Goal: Information Seeking & Learning: Learn about a topic

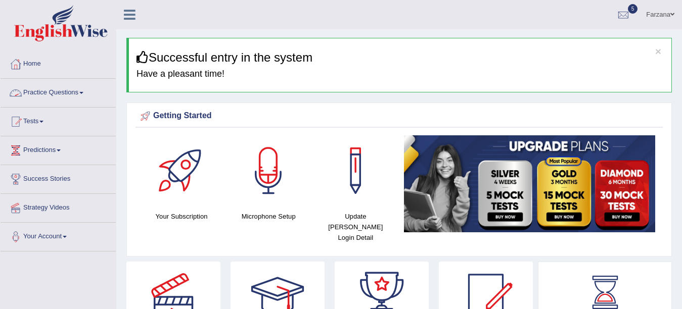
click at [61, 90] on link "Practice Questions" at bounding box center [58, 91] width 115 height 25
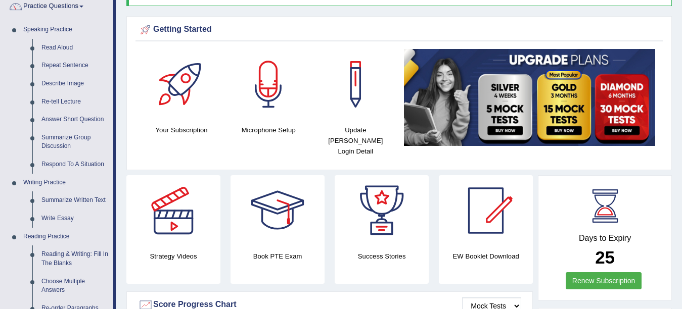
scroll to position [93, 0]
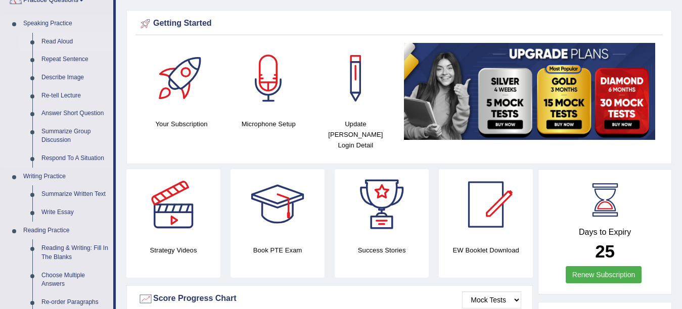
click at [66, 41] on link "Read Aloud" at bounding box center [75, 42] width 76 height 18
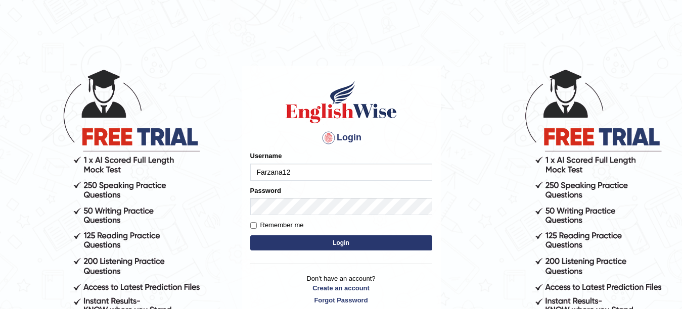
type input "Farzana12"
click at [345, 241] on button "Login" at bounding box center [341, 243] width 182 height 15
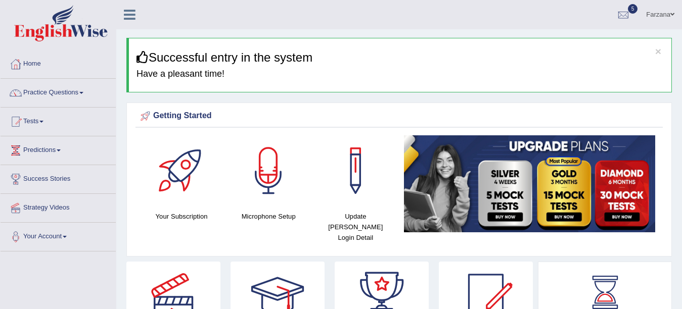
click at [62, 96] on link "Practice Questions" at bounding box center [58, 91] width 115 height 25
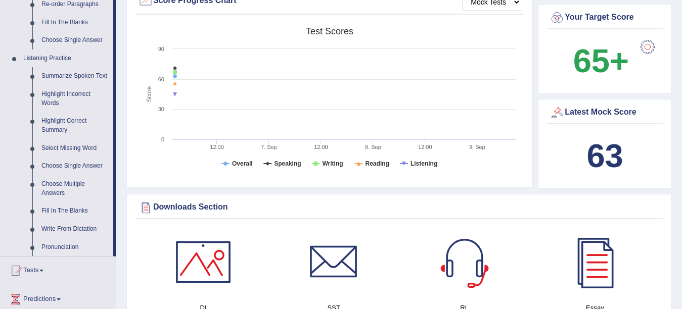
scroll to position [385, 0]
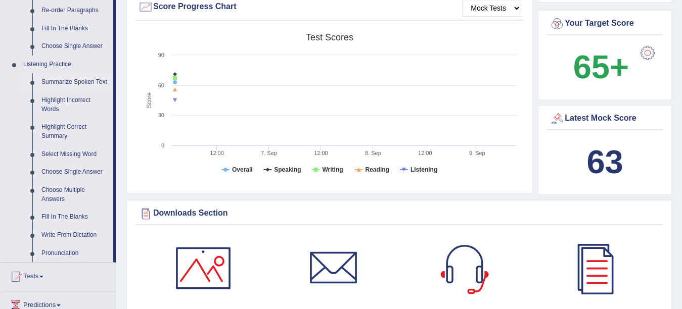
click at [87, 80] on link "Summarize Spoken Text" at bounding box center [75, 82] width 76 height 18
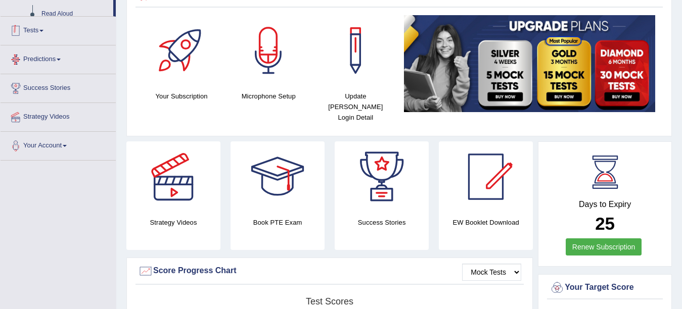
scroll to position [192, 0]
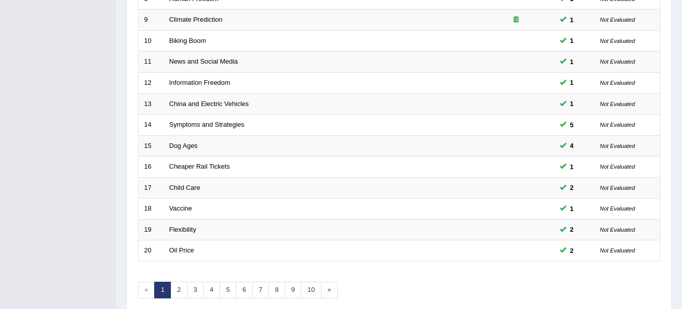
scroll to position [360, 0]
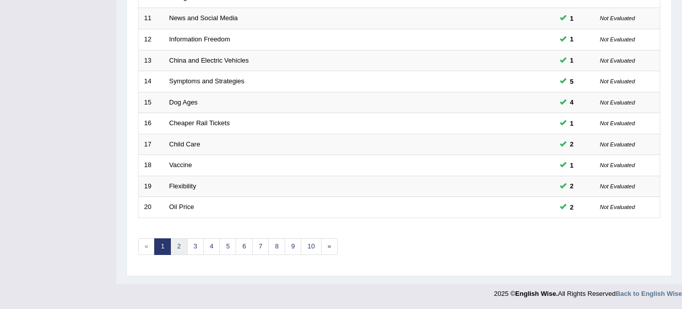
click at [178, 246] on link "2" at bounding box center [178, 247] width 17 height 17
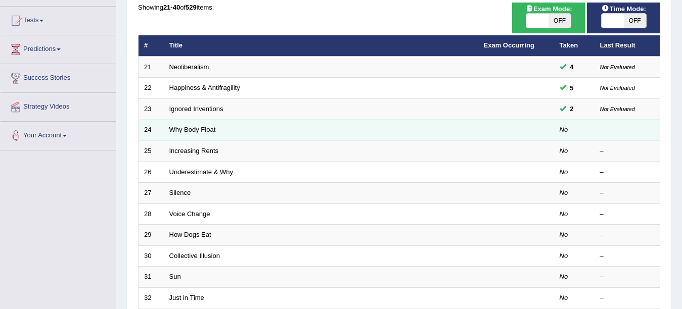
click at [195, 134] on td "Why Body Float" at bounding box center [321, 130] width 315 height 21
click at [194, 129] on link "Why Body Float" at bounding box center [192, 130] width 47 height 8
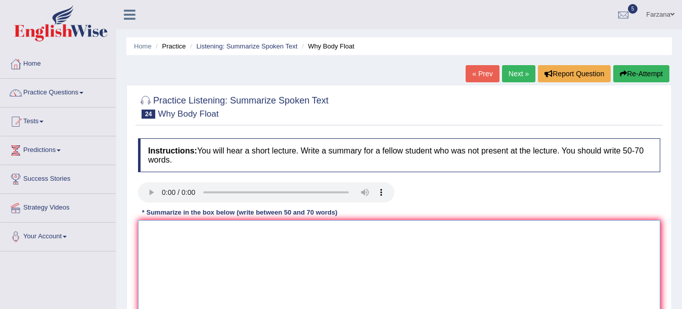
click at [199, 282] on textarea at bounding box center [399, 269] width 522 height 98
click at [194, 279] on textarea "The speaker provided a comprehensive" at bounding box center [399, 269] width 522 height 98
click at [280, 239] on textarea "The speaker provided a comprehensive" at bounding box center [399, 269] width 522 height 98
click at [332, 236] on textarea "The speaker provided a comprehensive overview of a" at bounding box center [399, 269] width 522 height 98
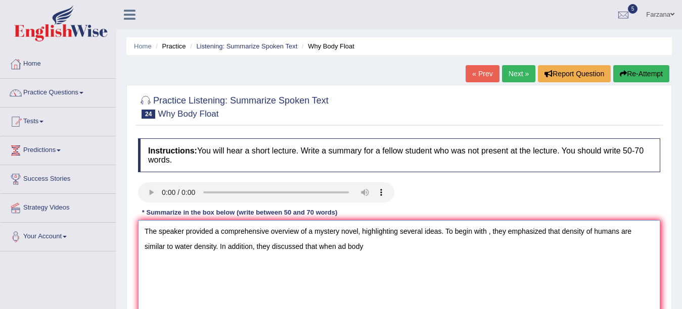
click at [341, 247] on textarea "The speaker provided a comprehensive overview of a mystery novel, highlighting …" at bounding box center [399, 269] width 522 height 98
click at [371, 247] on textarea "The speaker provided a comprehensive overview of a mystery novel, highlighting …" at bounding box center [399, 269] width 522 height 98
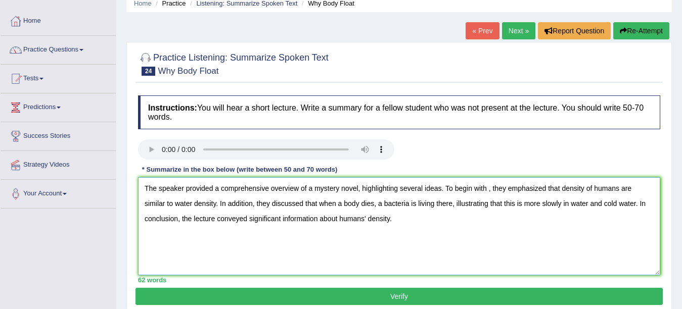
scroll to position [63, 0]
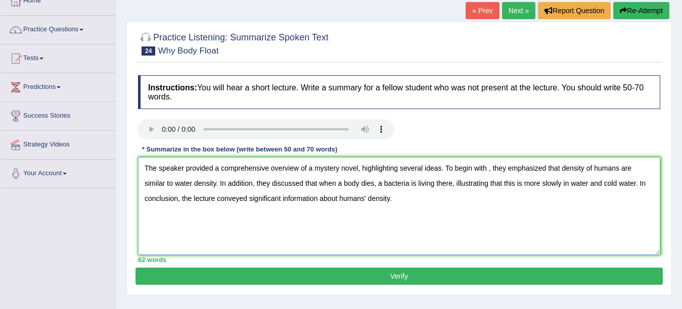
type textarea "The speaker provided a comprehensive overview of a mystery novel, highlighting …"
click at [385, 281] on button "Verify" at bounding box center [399, 276] width 527 height 17
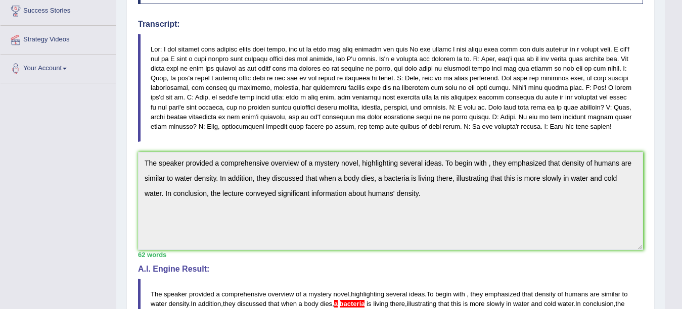
scroll to position [0, 0]
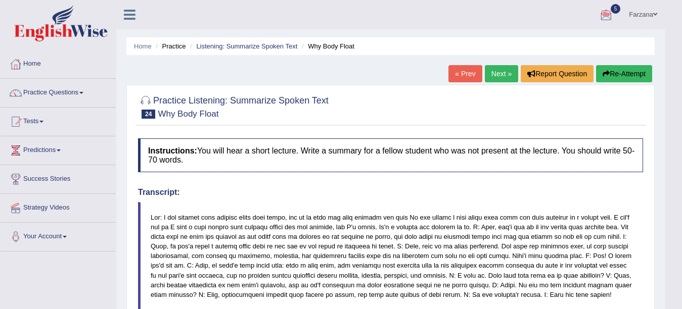
click at [497, 71] on link "Next »" at bounding box center [501, 73] width 33 height 17
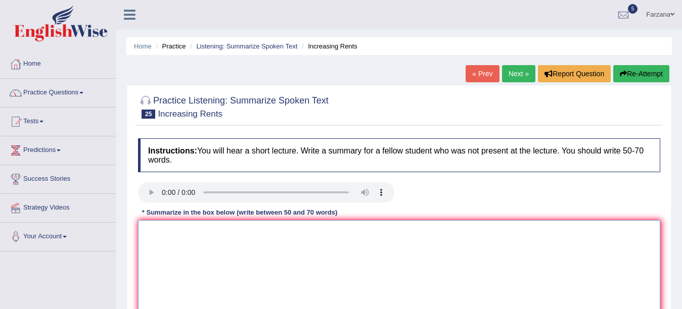
click at [195, 244] on textarea at bounding box center [399, 269] width 522 height 98
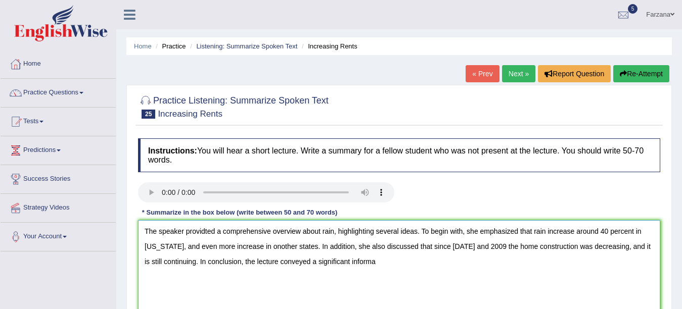
click at [206, 229] on textarea "The speaker providted a comprehensive overview about rain, highlighting several…" at bounding box center [399, 269] width 522 height 98
click at [376, 273] on textarea "The speaker provided a comprehensive overview about rain, highlighting several …" at bounding box center [399, 269] width 522 height 98
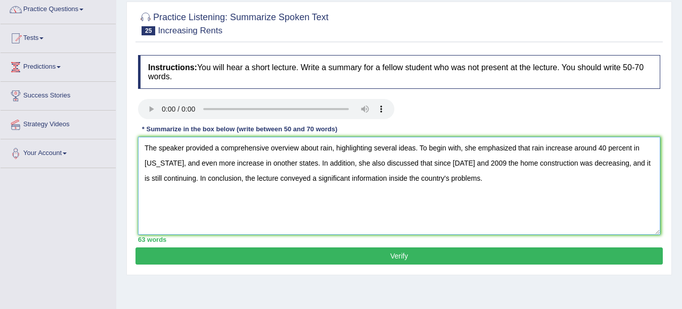
scroll to position [92, 0]
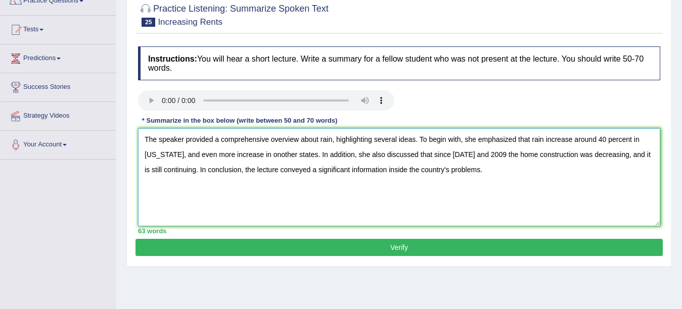
type textarea "The speaker provided a comprehensive overview about rain, highlighting several …"
click at [506, 244] on button "Verify" at bounding box center [399, 247] width 527 height 17
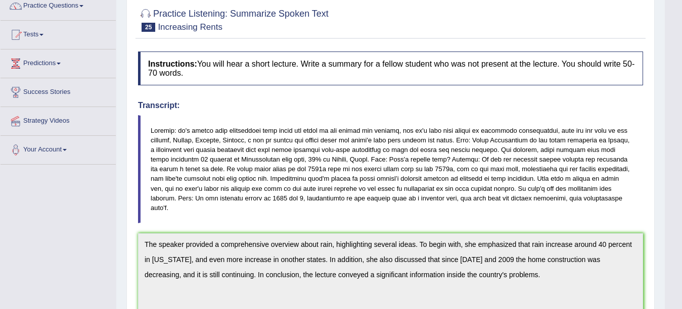
scroll to position [122, 0]
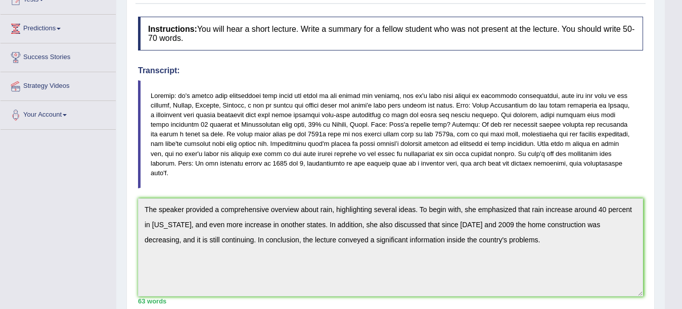
drag, startPoint x: 139, startPoint y: 208, endPoint x: 530, endPoint y: 262, distance: 395.0
click at [530, 262] on textarea "The speaker provided a comprehensive overview about rain, highlighting several …" at bounding box center [390, 248] width 505 height 98
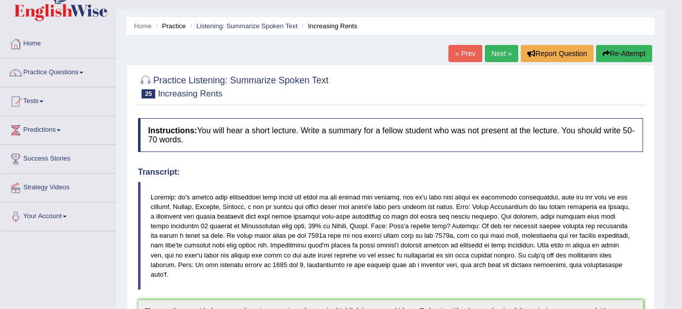
scroll to position [18, 0]
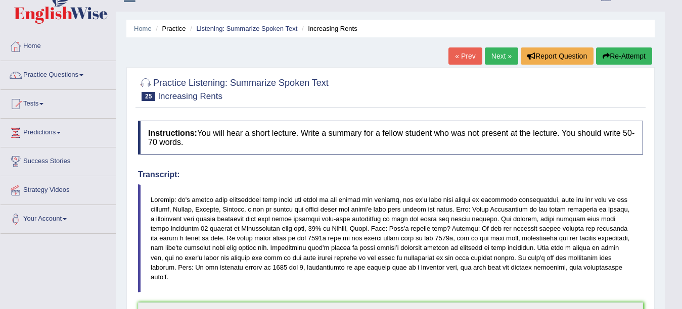
click at [627, 63] on button "Re-Attempt" at bounding box center [624, 56] width 56 height 17
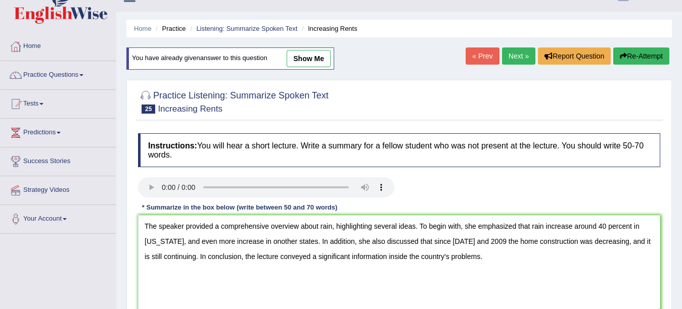
click at [256, 242] on textarea "The speaker provided a comprehensive overview about rain, highlighting several …" at bounding box center [399, 264] width 522 height 98
click at [332, 225] on textarea "The speaker provided a comprehensive overview about rain, highlighting several …" at bounding box center [399, 264] width 522 height 98
click at [548, 228] on textarea "The speaker provided a comprehensive overview about rents, highlighting several…" at bounding box center [399, 264] width 522 height 98
click at [195, 241] on textarea "The speaker provided a comprehensive overview about rents, highlighting several…" at bounding box center [399, 264] width 522 height 98
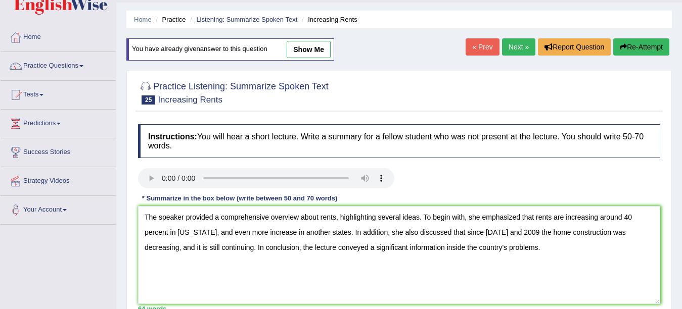
scroll to position [148, 0]
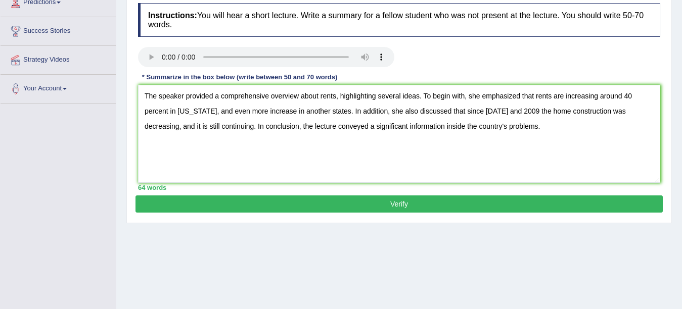
type textarea "The speaker provided a comprehensive overview about rents, highlighting several…"
click at [591, 209] on button "Verify" at bounding box center [399, 204] width 527 height 17
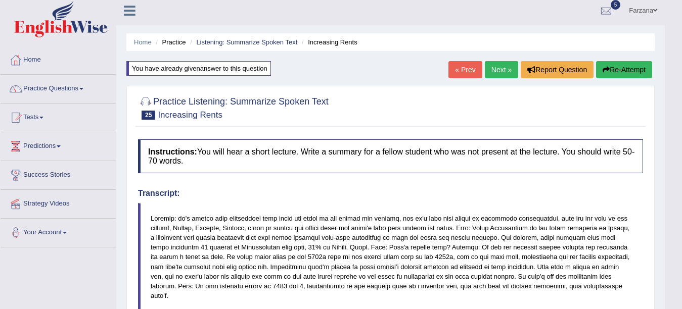
scroll to position [0, 0]
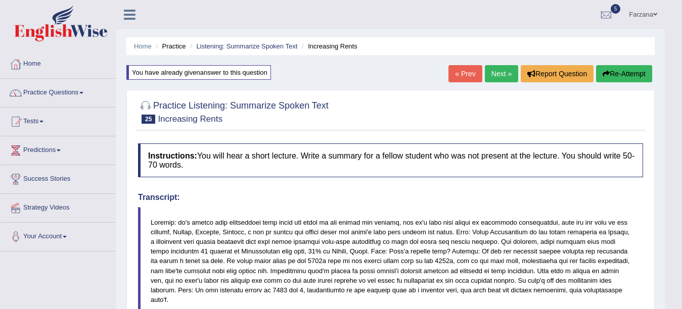
click at [493, 70] on link "Next »" at bounding box center [501, 73] width 33 height 17
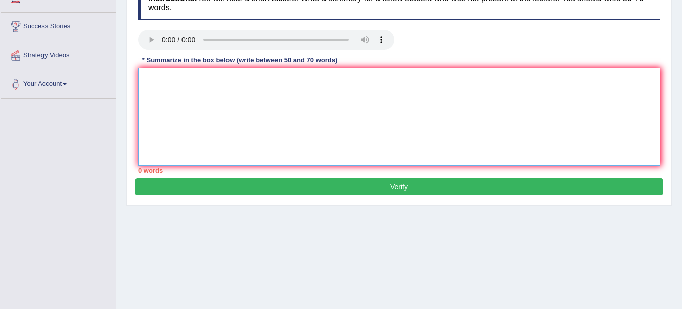
click at [288, 113] on textarea at bounding box center [399, 117] width 522 height 98
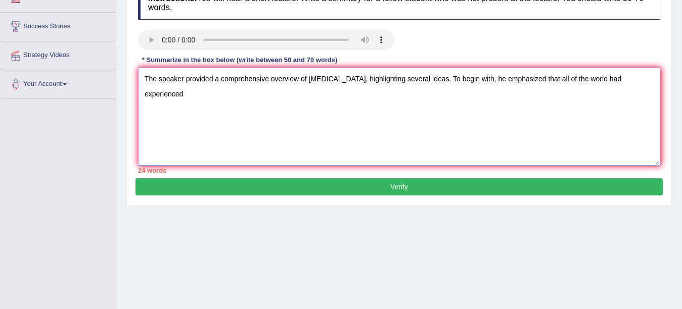
type textarea "The speaker provided a comprehensive overview of [MEDICAL_DATA], highlighting s…"
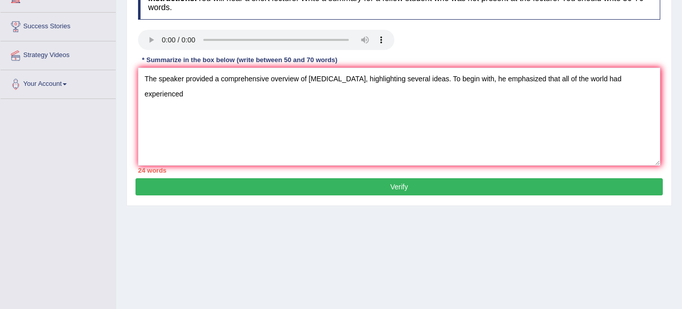
scroll to position [221, 0]
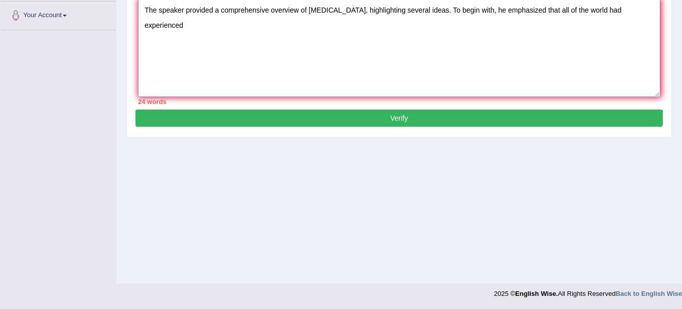
click at [647, 12] on textarea "The speaker provided a comprehensive overview of [MEDICAL_DATA], highlighting s…" at bounding box center [399, 48] width 522 height 98
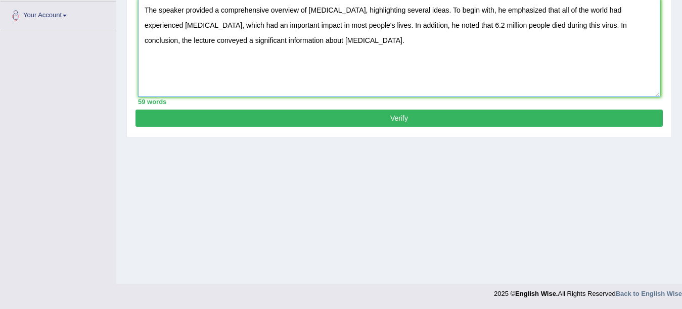
type textarea "The speaker provided a comprehensive overview of Covid-19, highlighting several…"
click at [511, 112] on button "Verify" at bounding box center [399, 118] width 527 height 17
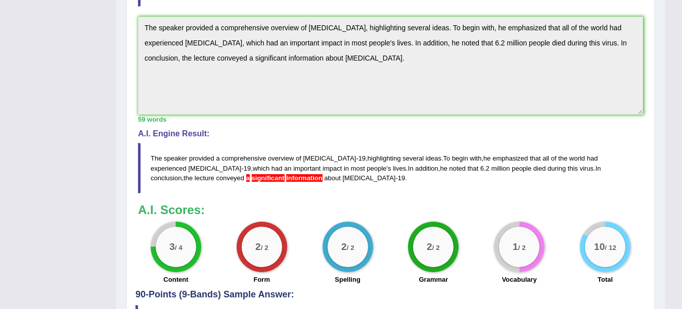
scroll to position [253, 0]
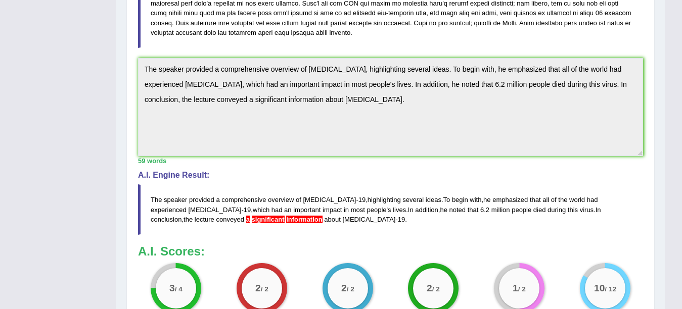
drag, startPoint x: 142, startPoint y: 62, endPoint x: 345, endPoint y: 114, distance: 210.0
click at [345, 114] on textarea "The speaker provided a comprehensive overview of Covid-19, highlighting several…" at bounding box center [390, 107] width 505 height 98
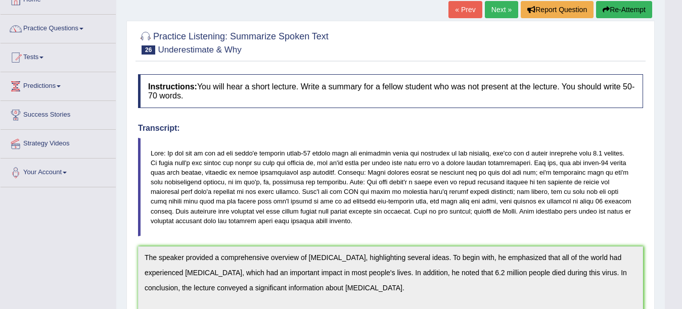
scroll to position [57, 0]
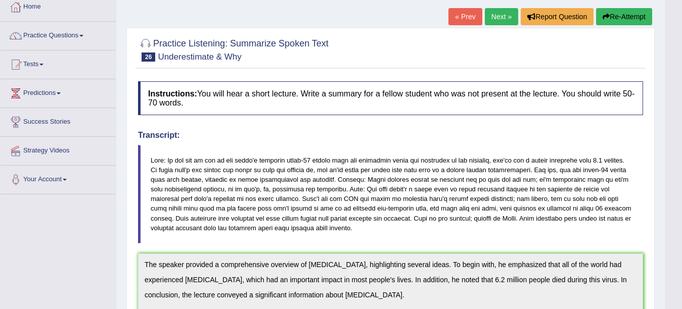
click at [617, 15] on button "Re-Attempt" at bounding box center [624, 16] width 56 height 17
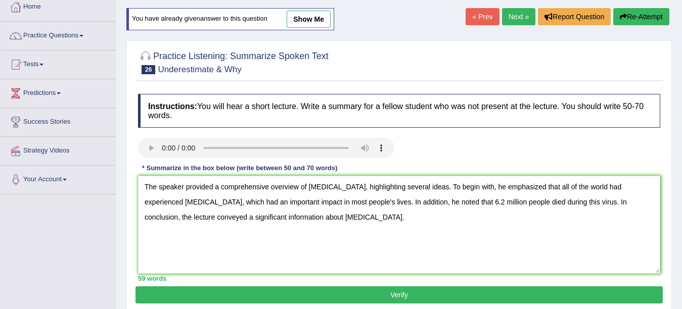
click at [183, 217] on textarea "The speaker provided a comprehensive overview of Covid-19, highlighting several…" at bounding box center [399, 225] width 522 height 98
type textarea "The speaker provided a comprehensive overview of Covid-19, highlighting several…"
click at [645, 22] on button "Re-Attempt" at bounding box center [641, 16] width 56 height 17
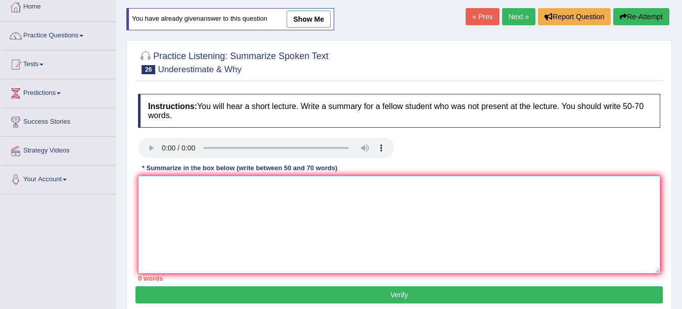
click at [402, 199] on textarea at bounding box center [399, 225] width 522 height 98
paste textarea "The speaker provided a comprehensive overview of Covid-19, highlighting several…"
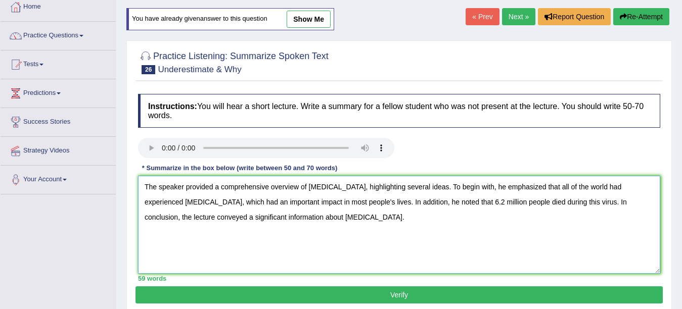
click at [181, 219] on textarea "The speaker provided a comprehensive overview of Covid-19, highlighting several…" at bounding box center [399, 225] width 522 height 98
type textarea "The speaker provided a comprehensive overview of Covid-19, highlighting several…"
click at [185, 287] on button "Verify" at bounding box center [399, 295] width 527 height 17
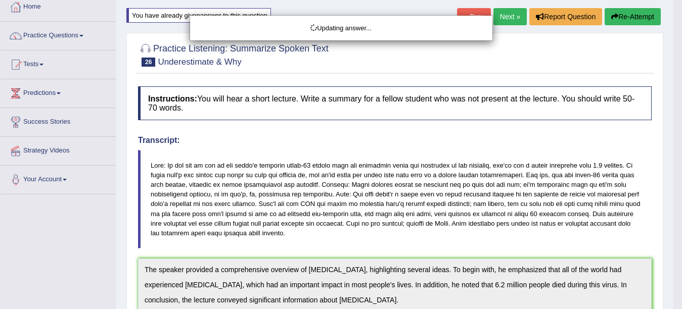
drag, startPoint x: 687, startPoint y: 185, endPoint x: 687, endPoint y: 197, distance: 12.1
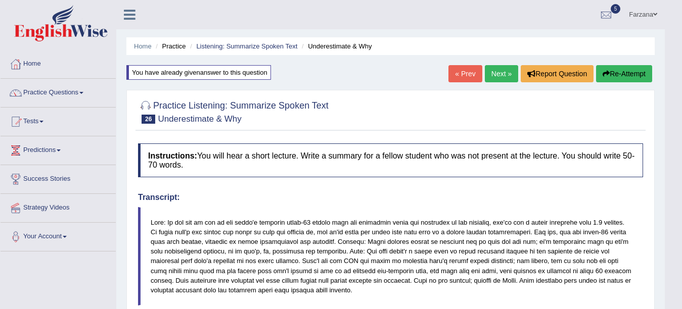
click at [494, 76] on link "Next »" at bounding box center [501, 73] width 33 height 17
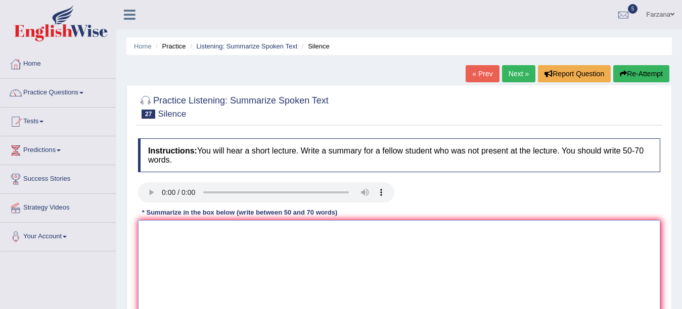
click at [164, 234] on textarea at bounding box center [399, 269] width 522 height 98
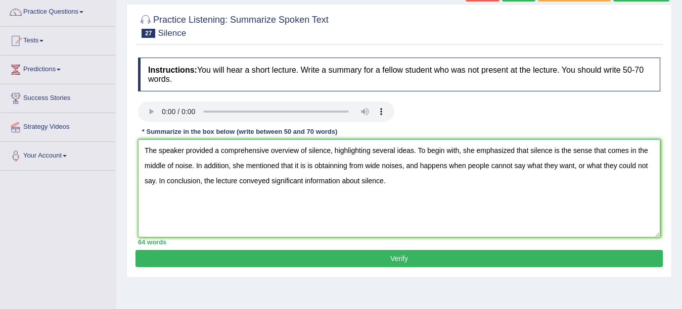
scroll to position [99, 0]
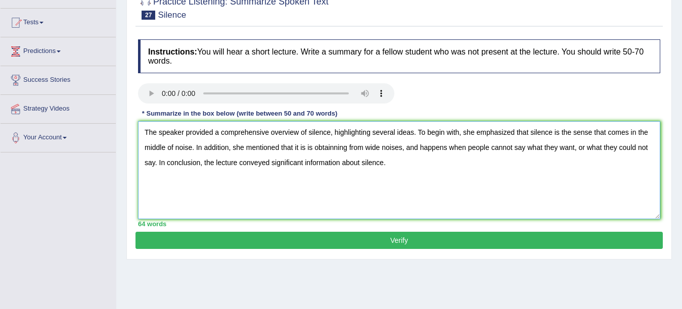
type textarea "The speaker provided a comprehensive overview of silence, highlighting several …"
click at [416, 238] on button "Verify" at bounding box center [399, 240] width 527 height 17
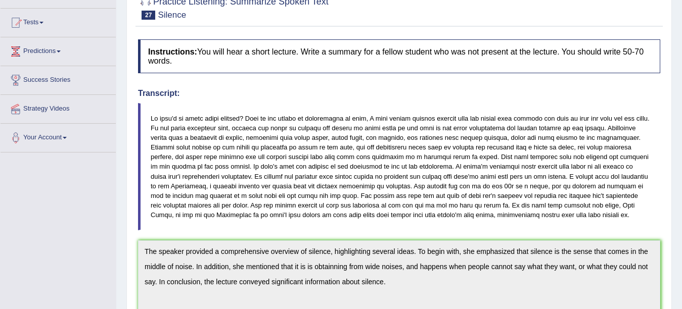
drag, startPoint x: 687, startPoint y: 221, endPoint x: 687, endPoint y: 233, distance: 11.6
click at [682, 210] on html "Toggle navigation Home Practice Questions Speaking Practice Read Aloud Repeat S…" at bounding box center [341, 55] width 682 height 309
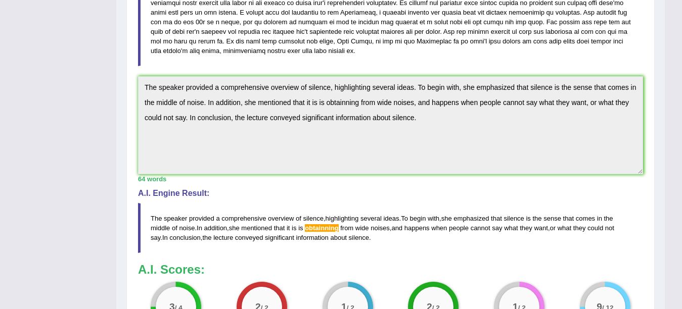
scroll to position [272, 0]
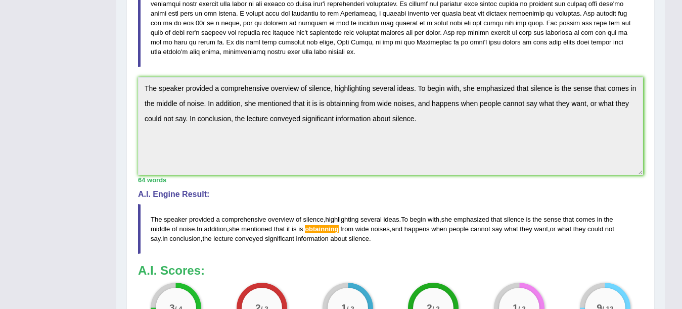
drag, startPoint x: 142, startPoint y: 84, endPoint x: 486, endPoint y: 115, distance: 345.2
click at [486, 115] on textarea "The speaker provided a comprehensive overview of silence, highlighting several …" at bounding box center [390, 126] width 505 height 98
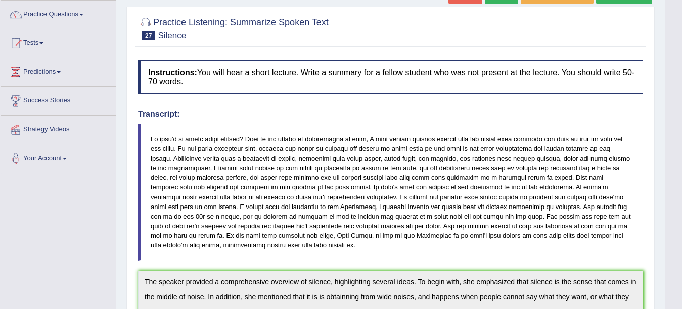
scroll to position [76, 0]
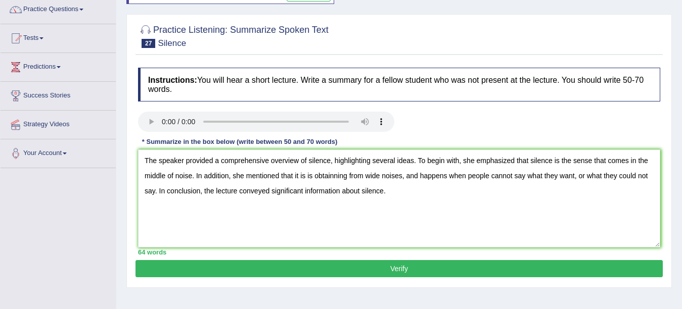
click at [333, 173] on textarea "The speaker provided a comprehensive overview of silence, highlighting several …" at bounding box center [399, 199] width 522 height 98
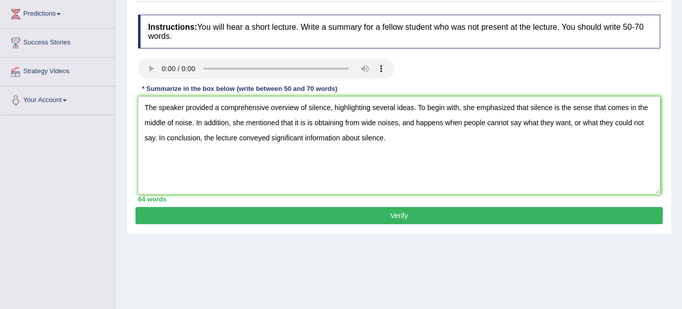
scroll to position [195, 0]
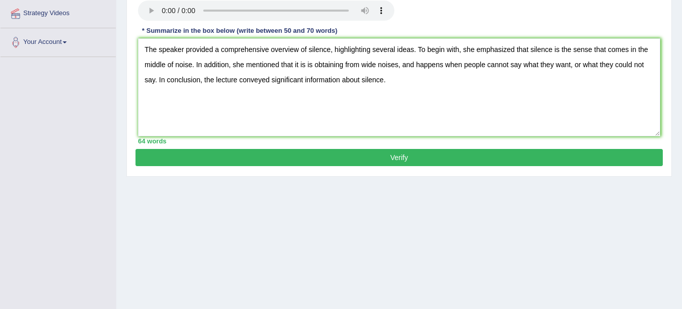
type textarea "The speaker provided a comprehensive overview of silence, highlighting several …"
click at [539, 157] on button "Verify" at bounding box center [399, 157] width 527 height 17
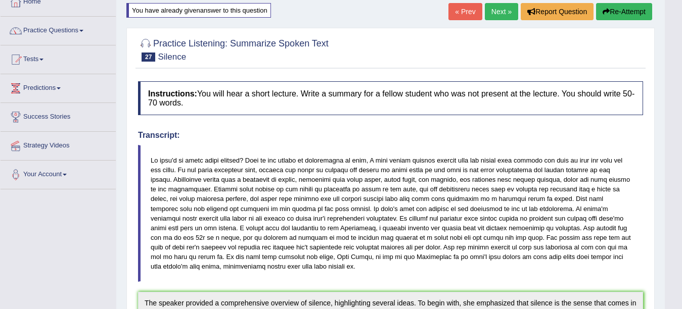
scroll to position [0, 0]
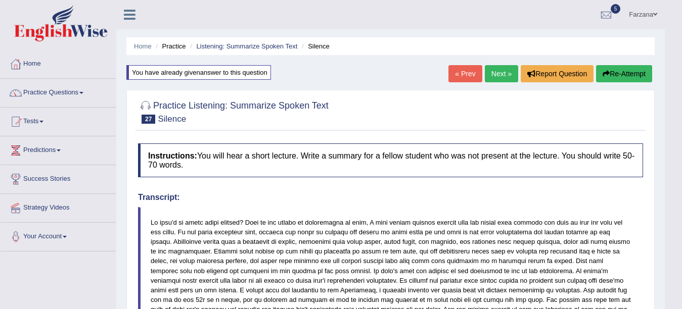
click at [617, 70] on button "Re-Attempt" at bounding box center [624, 73] width 56 height 17
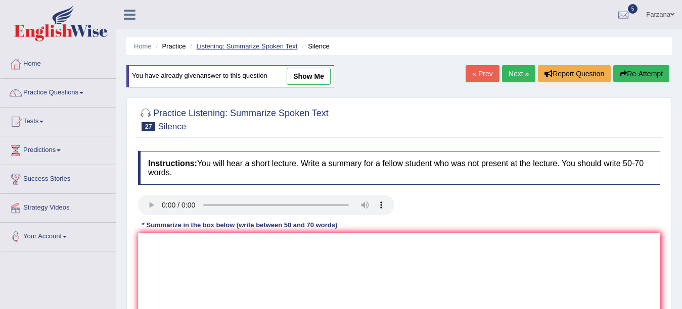
click at [233, 48] on link "Listening: Summarize Spoken Text" at bounding box center [246, 46] width 101 height 8
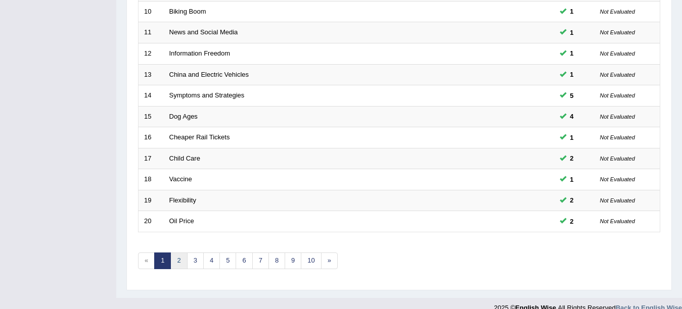
click at [176, 265] on link "2" at bounding box center [178, 261] width 17 height 17
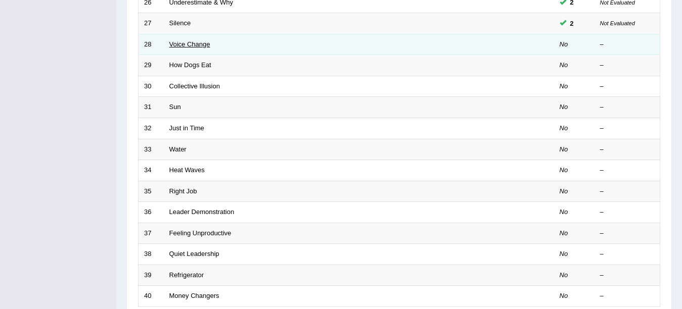
click at [182, 43] on link "Voice Change" at bounding box center [189, 44] width 41 height 8
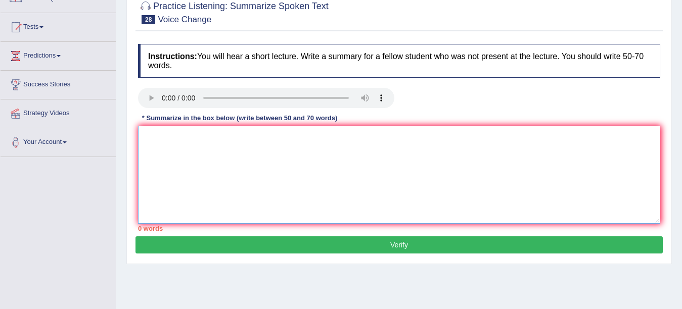
click at [195, 161] on textarea at bounding box center [399, 175] width 522 height 98
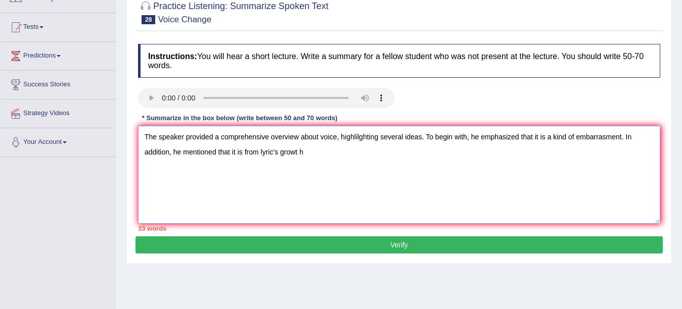
click at [512, 165] on textarea "The speaker provided a comprehensive overview about voice, highlilghting severa…" at bounding box center [399, 175] width 522 height 98
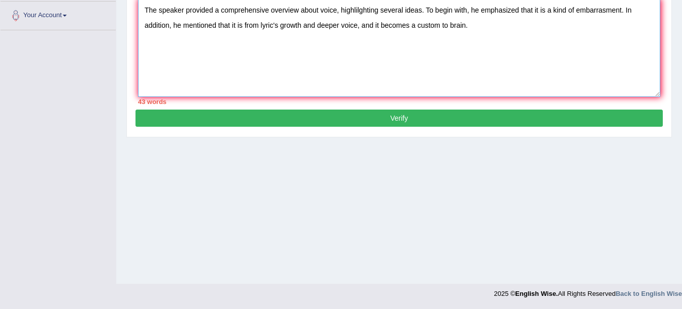
click at [505, 46] on textarea "The speaker provided a comprehensive overview about voice, highlilghting severa…" at bounding box center [399, 48] width 522 height 98
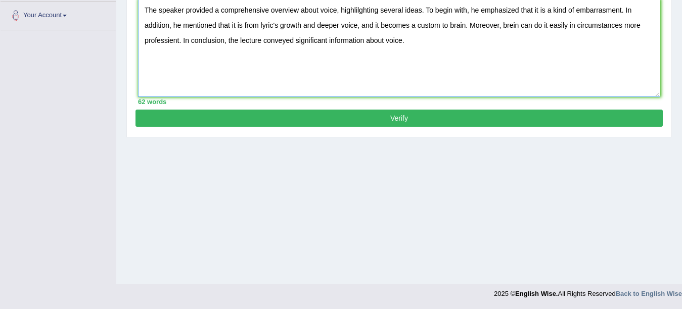
type textarea "The speaker provided a comprehensive overview about voice, highlilghting severa…"
click at [397, 110] on button "Verify" at bounding box center [399, 118] width 527 height 17
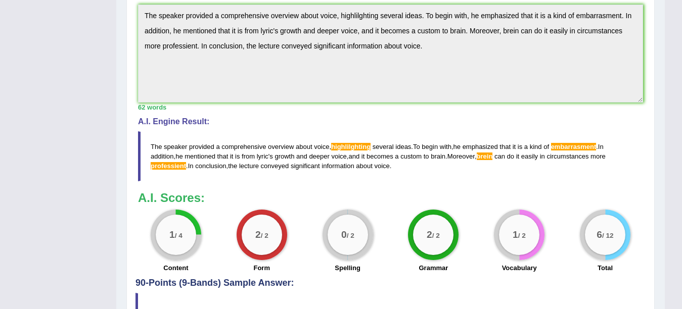
scroll to position [274, 0]
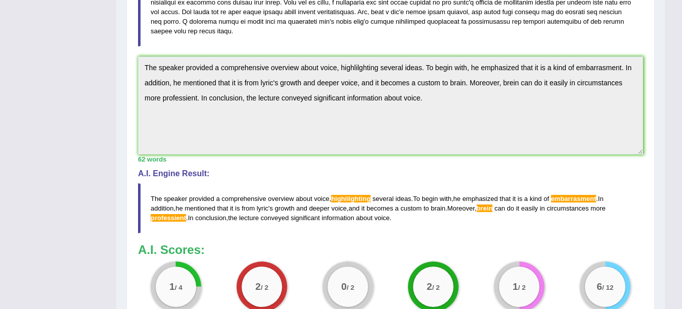
drag, startPoint x: 140, startPoint y: 61, endPoint x: 512, endPoint y: 126, distance: 377.4
click at [512, 126] on textarea "The speaker provided a comprehensive overview about voice, highlilghting severa…" at bounding box center [390, 106] width 505 height 98
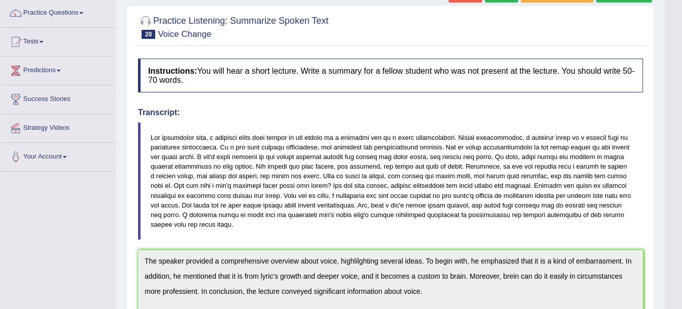
scroll to position [0, 0]
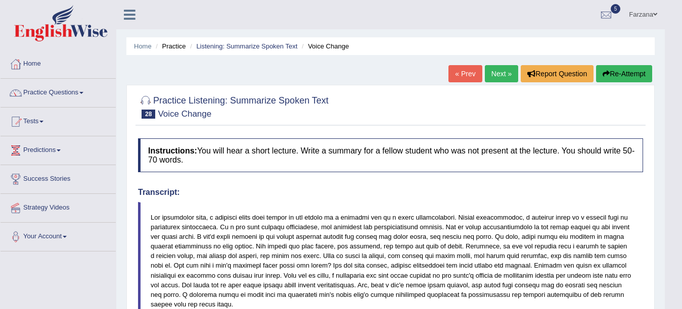
click at [628, 71] on button "Re-Attempt" at bounding box center [624, 73] width 56 height 17
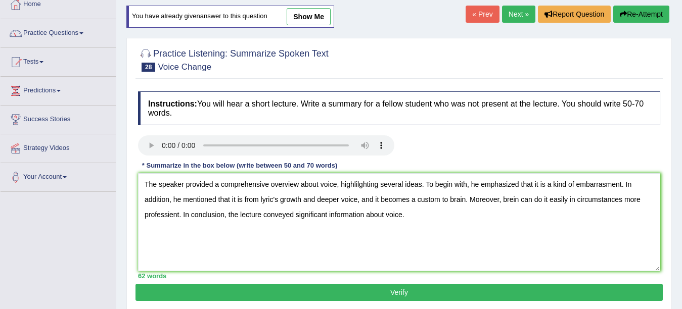
click at [178, 214] on textarea "The speaker provided a comprehensive overview about voice, highlilghting severa…" at bounding box center [399, 222] width 522 height 98
click at [178, 211] on textarea "The speaker provided a comprehensive overview about voice, highlilghting severa…" at bounding box center [399, 222] width 522 height 98
click at [513, 200] on textarea "The speaker provided a comprehensive overview about voice, highlilghting severa…" at bounding box center [399, 222] width 522 height 98
click at [378, 185] on textarea "The speaker provided a comprehensive overview about voice, highlilghting severa…" at bounding box center [399, 222] width 522 height 98
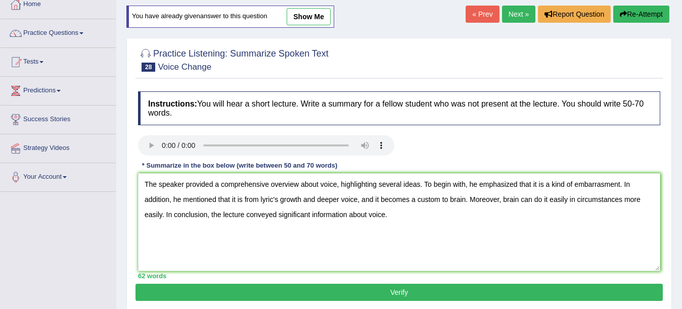
click at [604, 184] on textarea "The speaker provided a comprehensive overview about voice, highlighting several…" at bounding box center [399, 222] width 522 height 98
type textarea "The speaker provided a comprehensive overview about voice, highlighting several…"
click at [520, 287] on button "Verify" at bounding box center [399, 292] width 527 height 17
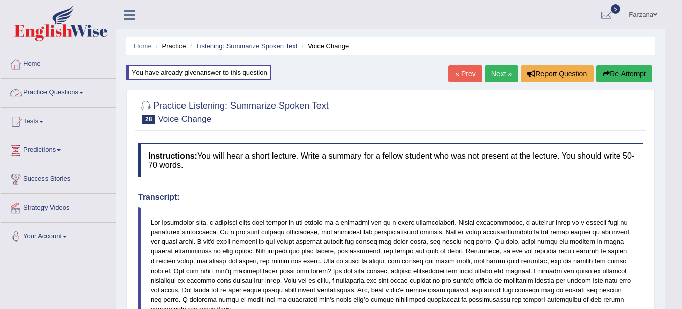
click at [71, 92] on link "Practice Questions" at bounding box center [58, 91] width 115 height 25
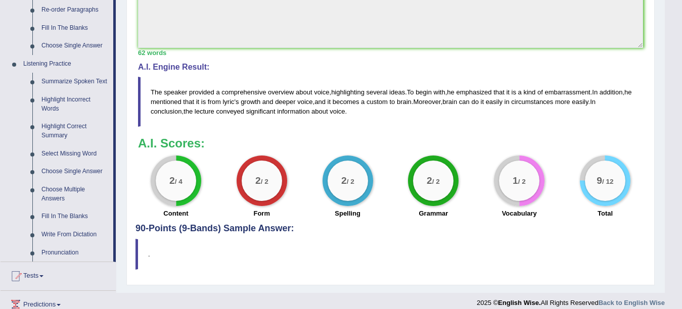
scroll to position [421, 0]
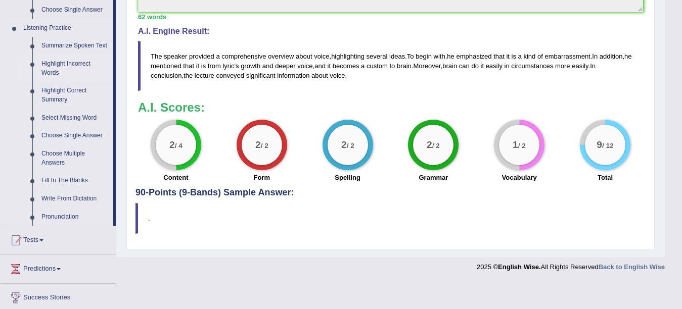
click at [57, 69] on link "Highlight Incorrect Words" at bounding box center [75, 68] width 76 height 27
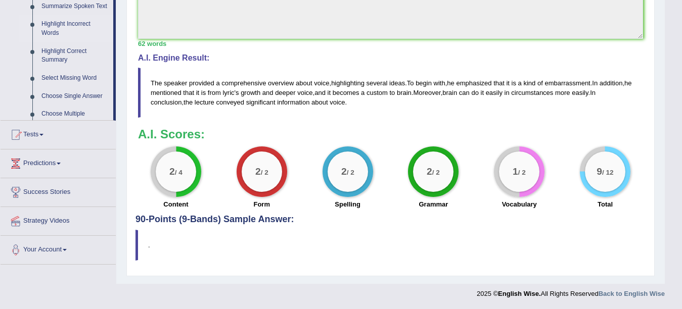
scroll to position [131, 0]
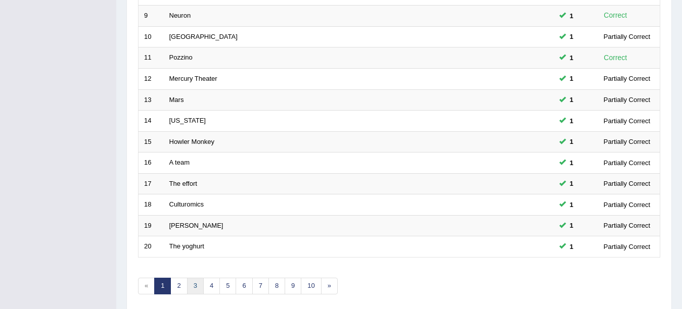
click at [197, 288] on link "3" at bounding box center [195, 286] width 17 height 17
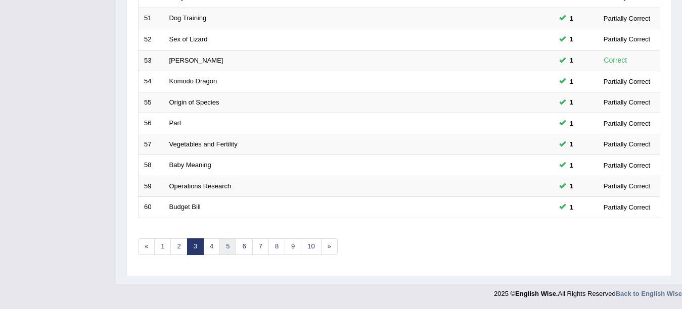
click at [226, 246] on link "5" at bounding box center [227, 247] width 17 height 17
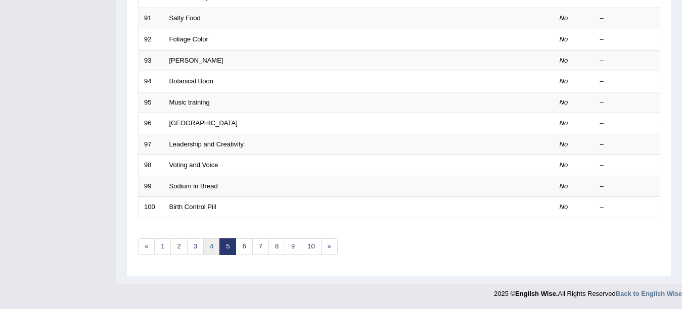
click at [213, 248] on link "4" at bounding box center [211, 247] width 17 height 17
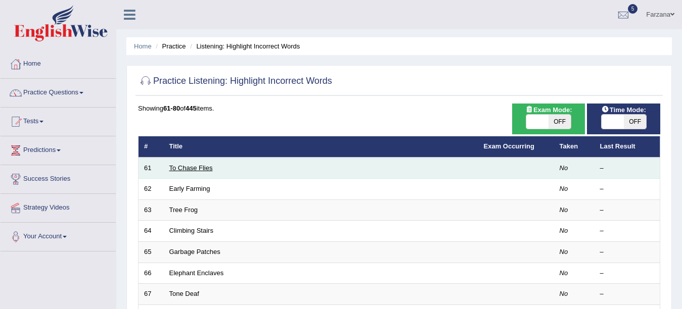
click at [198, 168] on link "To Chase Flies" at bounding box center [190, 168] width 43 height 8
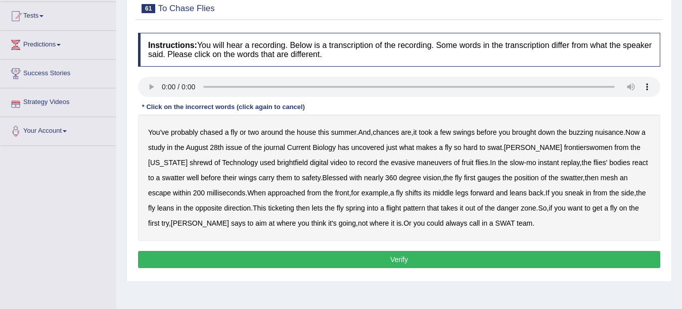
scroll to position [107, 0]
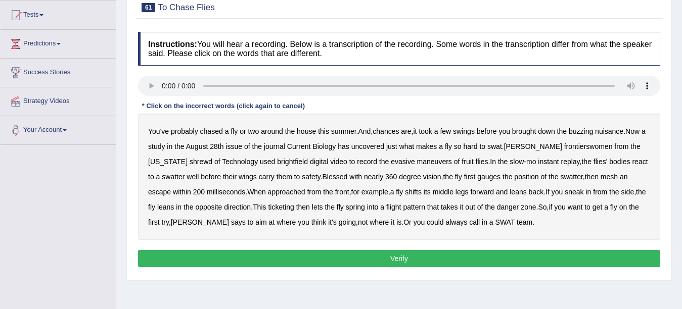
click at [564, 144] on b "frontierswomen" at bounding box center [588, 147] width 49 height 8
click at [190, 160] on b "shrewd" at bounding box center [201, 162] width 23 height 8
click at [277, 163] on b "brightfield" at bounding box center [292, 162] width 31 height 8
click at [601, 175] on b "mesh" at bounding box center [609, 177] width 17 height 8
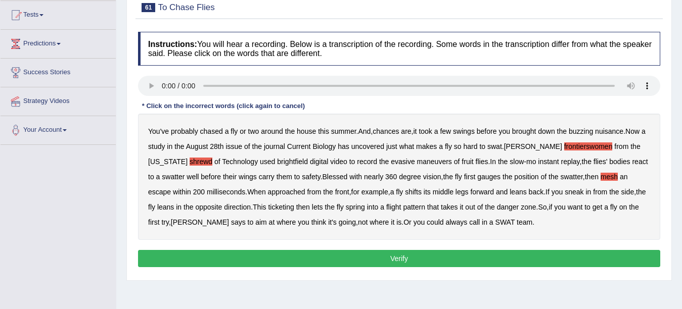
click at [268, 206] on b "ticketing" at bounding box center [281, 207] width 26 height 8
click at [338, 252] on button "Verify" at bounding box center [399, 258] width 522 height 17
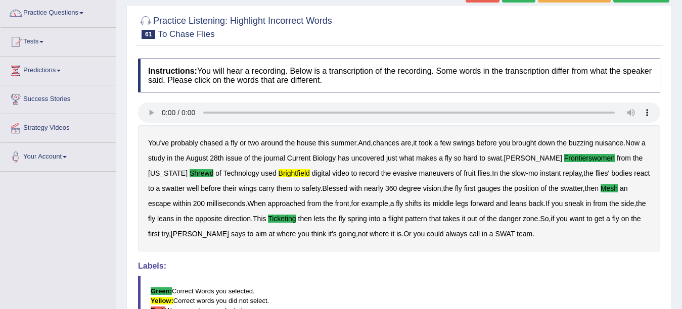
scroll to position [45, 0]
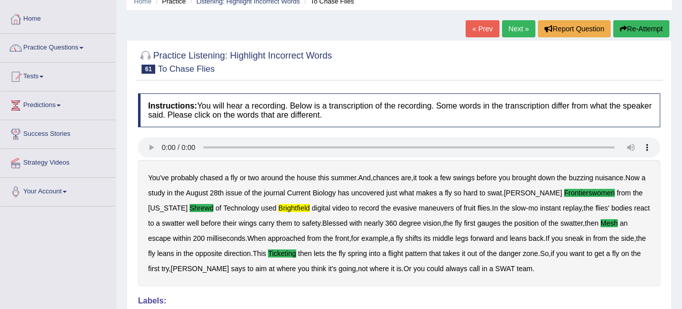
click at [513, 29] on link "Next »" at bounding box center [518, 28] width 33 height 17
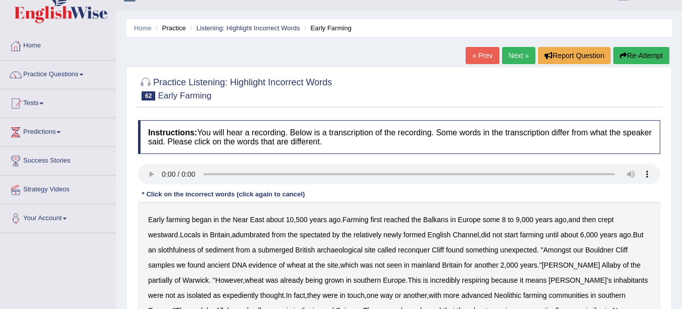
drag, startPoint x: 659, startPoint y: 117, endPoint x: 664, endPoint y: 135, distance: 18.4
click at [664, 135] on div "Practice Listening: Highlight Incorrect Words 62 Early Farming Instructions: Yo…" at bounding box center [399, 241] width 546 height 348
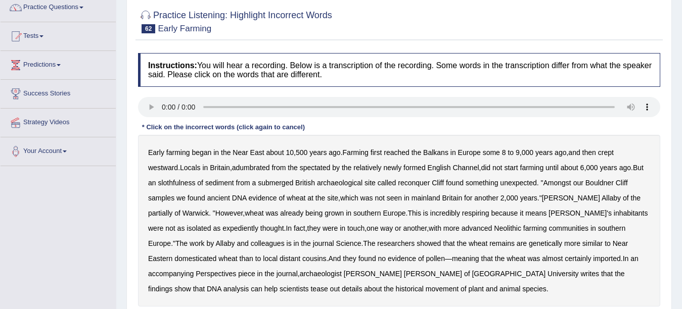
scroll to position [94, 0]
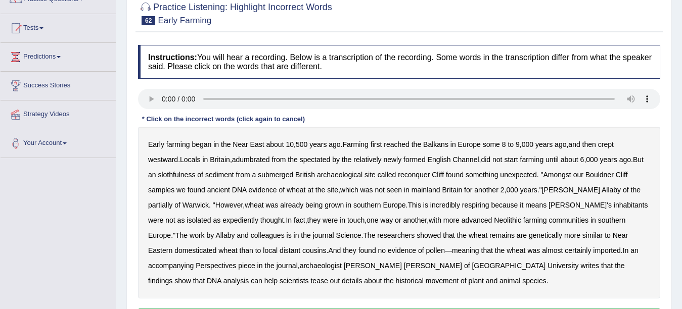
click at [253, 159] on b "adumbrated" at bounding box center [251, 160] width 38 height 8
click at [195, 174] on b "slothfulness" at bounding box center [176, 175] width 37 height 8
click at [422, 176] on b "reconquer" at bounding box center [414, 175] width 32 height 8
click at [462, 202] on b "respiring" at bounding box center [475, 205] width 27 height 8
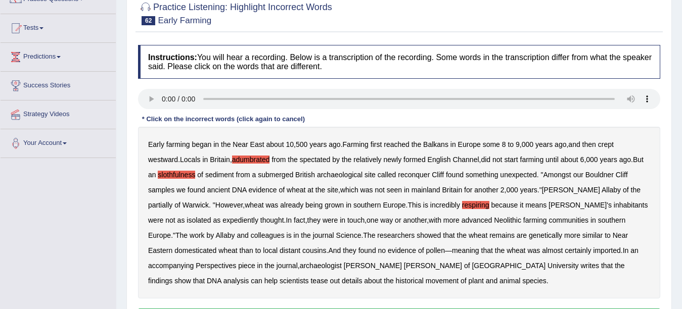
click at [222, 221] on b "expediently" at bounding box center [240, 220] width 36 height 8
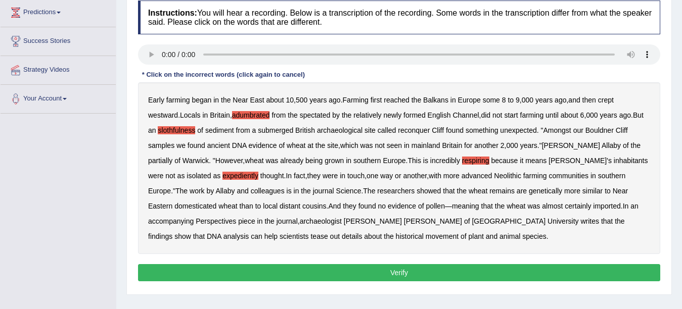
click at [532, 270] on button "Verify" at bounding box center [399, 272] width 522 height 17
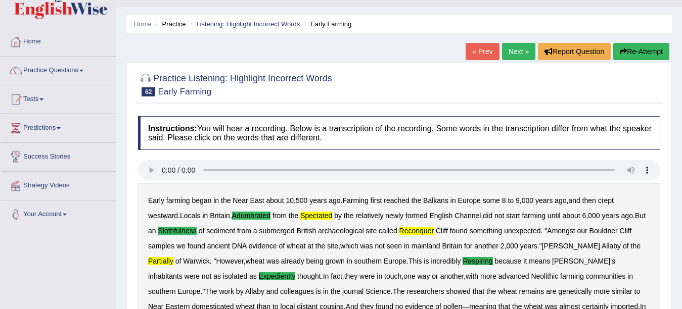
scroll to position [0, 0]
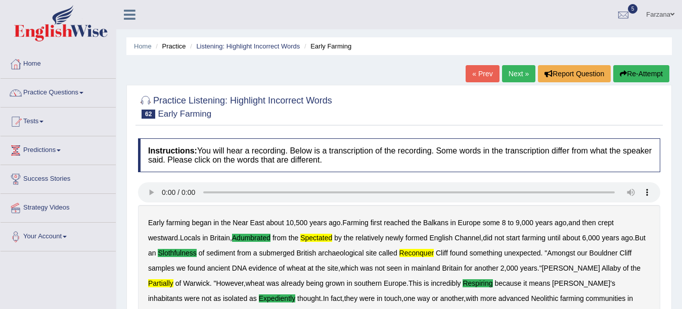
click at [518, 73] on link "Next »" at bounding box center [518, 73] width 33 height 17
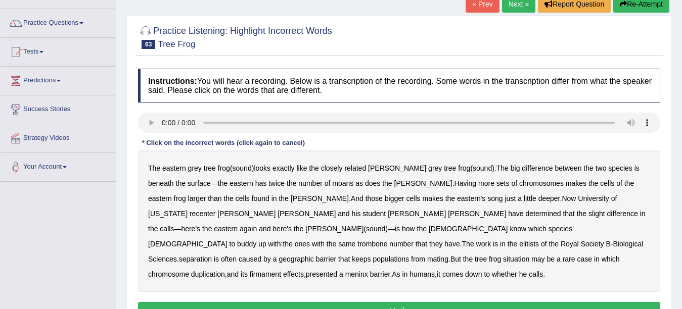
click at [332, 186] on b "moans" at bounding box center [342, 184] width 21 height 8
click at [215, 210] on b "recenter" at bounding box center [203, 214] width 26 height 8
click at [371, 240] on b "trombone" at bounding box center [372, 244] width 30 height 8
click at [207, 255] on b "separation" at bounding box center [195, 259] width 33 height 8
click at [353, 271] on b "meninx" at bounding box center [356, 275] width 23 height 8
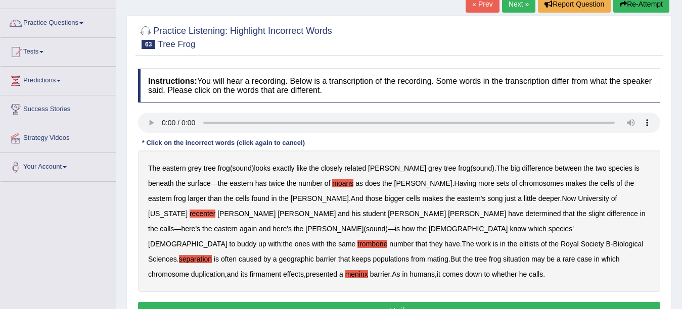
click at [415, 302] on button "Verify" at bounding box center [399, 310] width 522 height 17
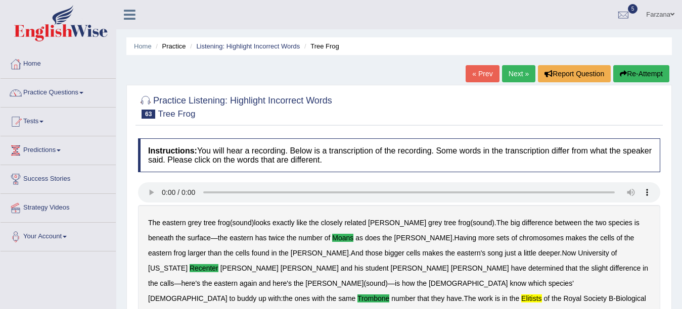
click at [514, 74] on link "Next »" at bounding box center [518, 73] width 33 height 17
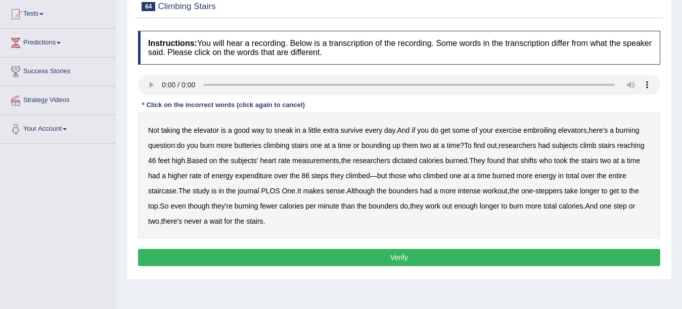
scroll to position [112, 0]
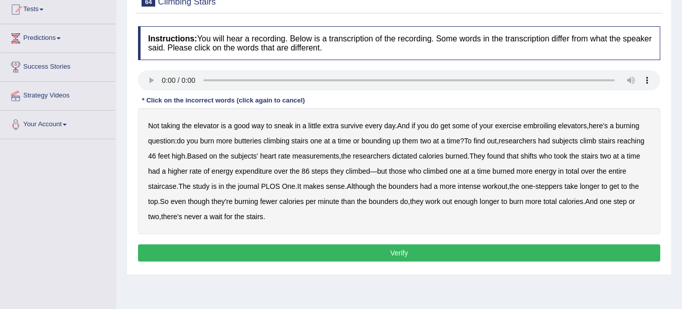
click at [356, 124] on b "survive" at bounding box center [352, 126] width 22 height 8
click at [541, 125] on b "embroiling" at bounding box center [539, 126] width 33 height 8
click at [249, 139] on b "butteries" at bounding box center [247, 141] width 27 height 8
click at [409, 157] on b "dictated" at bounding box center [404, 156] width 25 height 8
click at [301, 251] on button "Verify" at bounding box center [399, 253] width 522 height 17
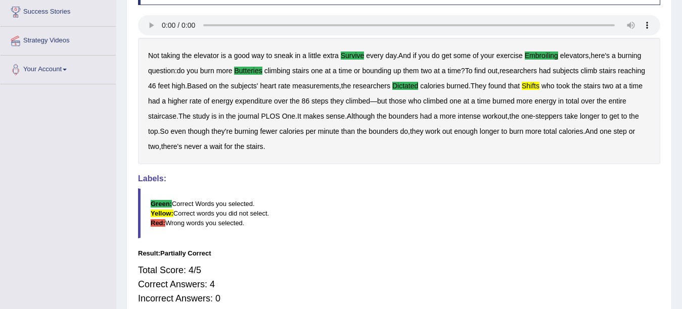
scroll to position [0, 0]
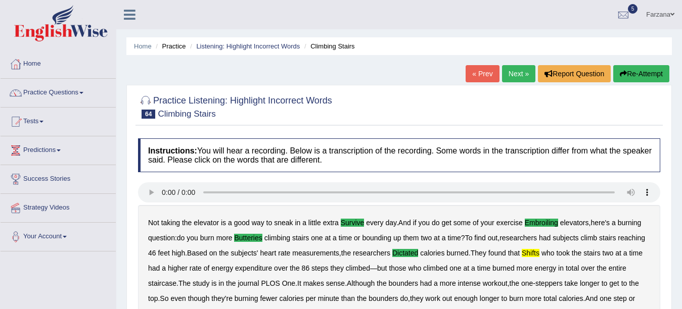
click at [522, 73] on link "Next »" at bounding box center [518, 73] width 33 height 17
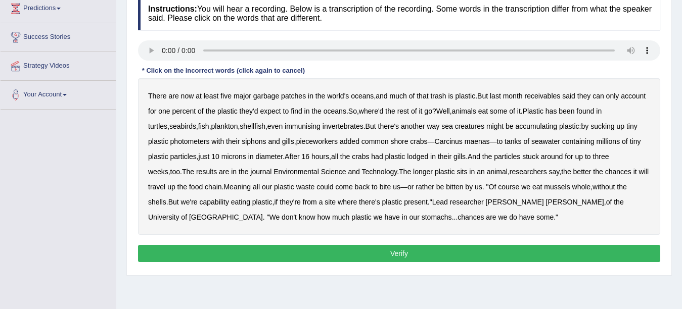
click at [540, 94] on b "receivables" at bounding box center [542, 96] width 36 height 8
click at [285, 125] on b "immunising" at bounding box center [303, 126] width 36 height 8
click at [173, 140] on b "photometers" at bounding box center [189, 142] width 39 height 8
click at [309, 142] on b "pieceworkers" at bounding box center [316, 142] width 41 height 8
click at [200, 198] on b "capability" at bounding box center [214, 202] width 29 height 8
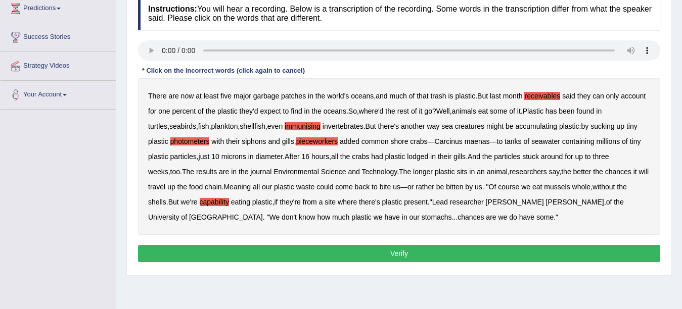
click at [221, 246] on button "Verify" at bounding box center [399, 253] width 522 height 17
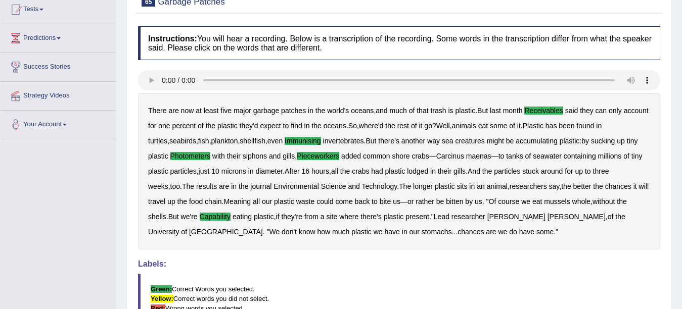
scroll to position [13, 0]
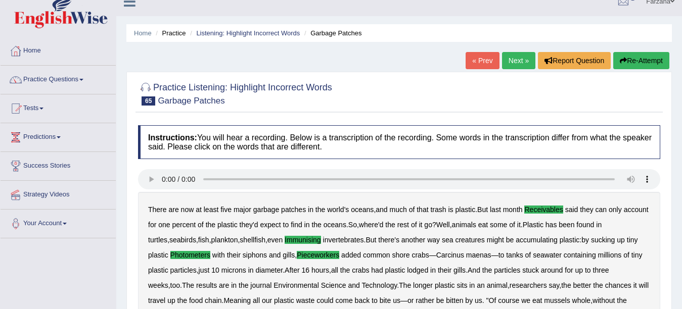
click at [505, 61] on link "Next »" at bounding box center [518, 60] width 33 height 17
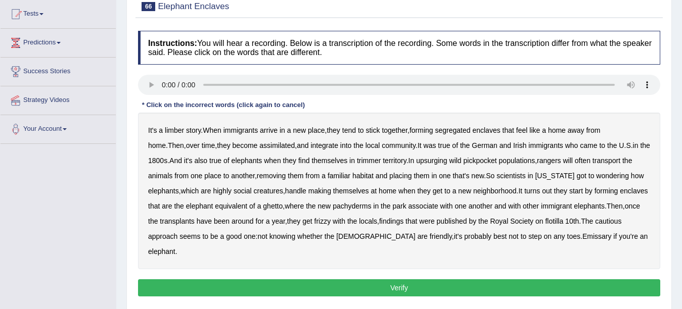
click at [175, 127] on b "limber" at bounding box center [174, 130] width 19 height 8
click at [357, 160] on b "trimmer" at bounding box center [369, 161] width 24 height 8
click at [464, 162] on b "pickpocket" at bounding box center [480, 161] width 33 height 8
click at [315, 221] on b "frizzy" at bounding box center [323, 221] width 17 height 8
click at [551, 220] on b "flotilla" at bounding box center [554, 221] width 18 height 8
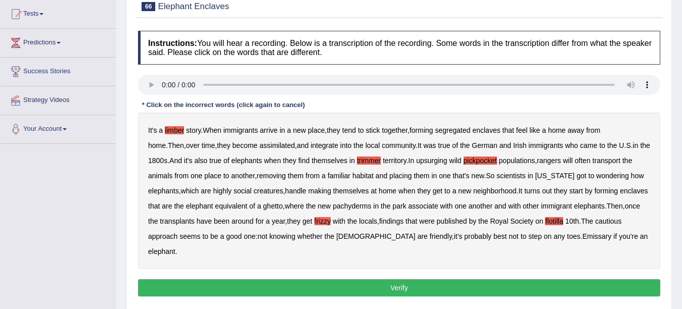
click at [583, 236] on b "Emissary" at bounding box center [597, 237] width 29 height 8
click at [420, 280] on button "Verify" at bounding box center [399, 288] width 522 height 17
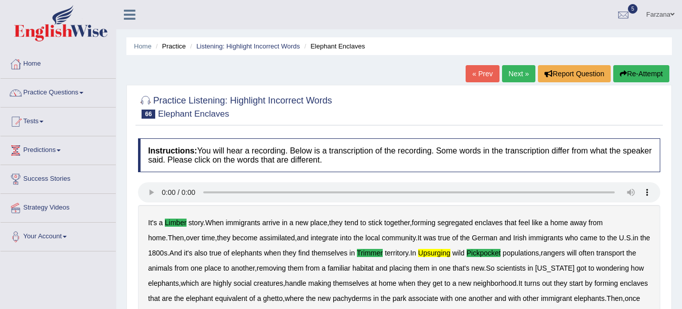
click at [520, 71] on link "Next »" at bounding box center [518, 73] width 33 height 17
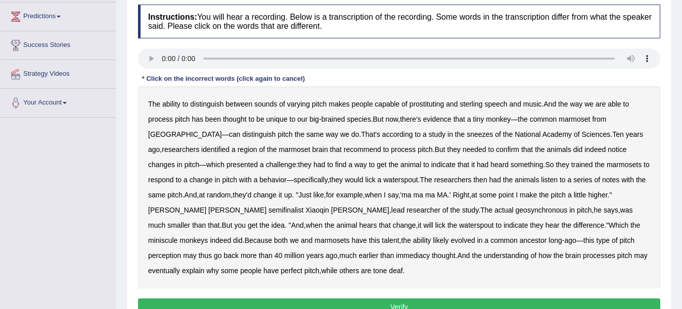
click at [422, 103] on b "prostituting" at bounding box center [427, 104] width 34 height 8
click at [470, 104] on b "sterling" at bounding box center [471, 104] width 23 height 8
click at [467, 134] on b "sneezes" at bounding box center [480, 134] width 26 height 8
drag, startPoint x: 379, startPoint y: 134, endPoint x: 179, endPoint y: 172, distance: 203.8
click at [179, 172] on div "The ability to distinguish between sounds of varying pitch makes people capable…" at bounding box center [399, 187] width 522 height 202
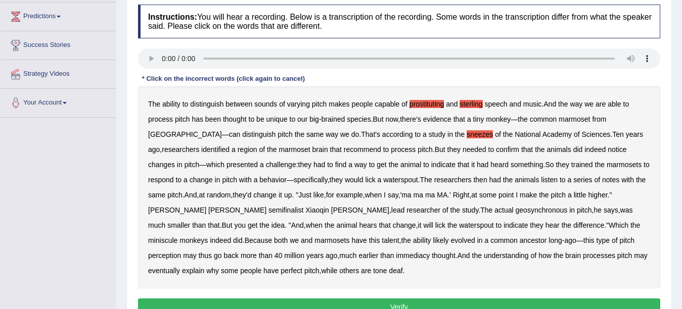
click at [344, 148] on b "recommend" at bounding box center [362, 150] width 37 height 8
click at [303, 206] on b "semifinalist" at bounding box center [286, 210] width 35 height 8
click at [396, 257] on b "immediacy" at bounding box center [413, 256] width 34 height 8
click at [305, 305] on button "Verify" at bounding box center [399, 307] width 522 height 17
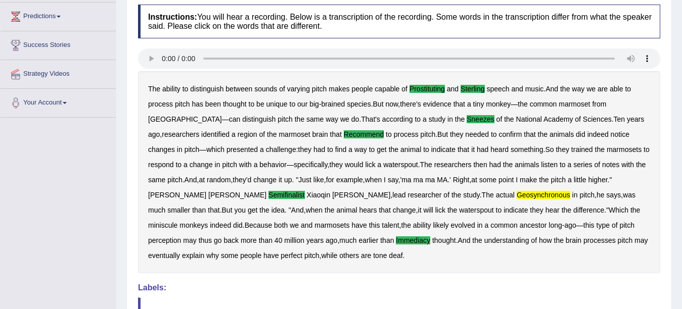
click at [517, 197] on b "geosynchronous" at bounding box center [544, 195] width 54 height 8
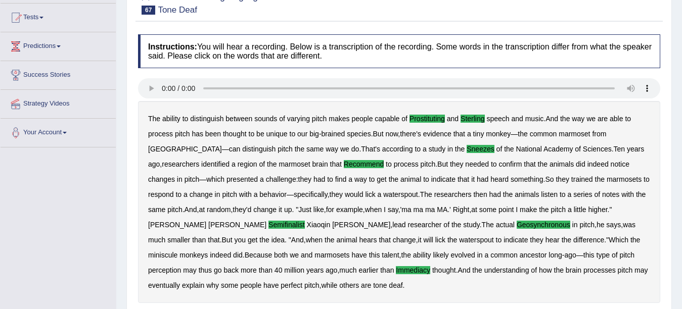
scroll to position [66, 0]
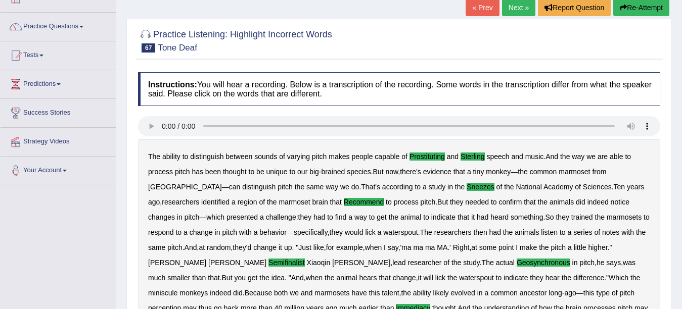
click at [509, 11] on link "Next »" at bounding box center [518, 7] width 33 height 17
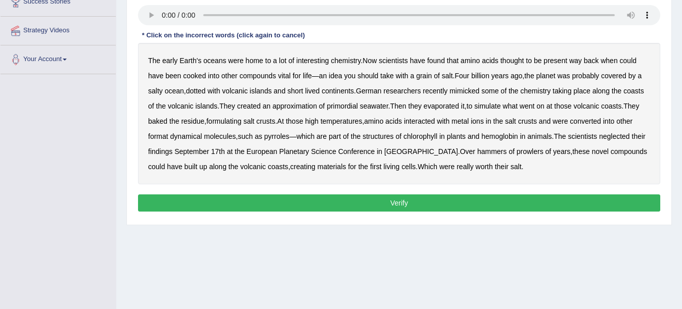
click at [234, 122] on b "formulating" at bounding box center [223, 121] width 35 height 8
click at [165, 138] on b "format" at bounding box center [158, 136] width 20 height 8
click at [184, 137] on b "dynamical" at bounding box center [186, 136] width 32 height 8
click at [627, 137] on b "neglected" at bounding box center [614, 136] width 31 height 8
click at [477, 151] on b "hammers" at bounding box center [491, 152] width 29 height 8
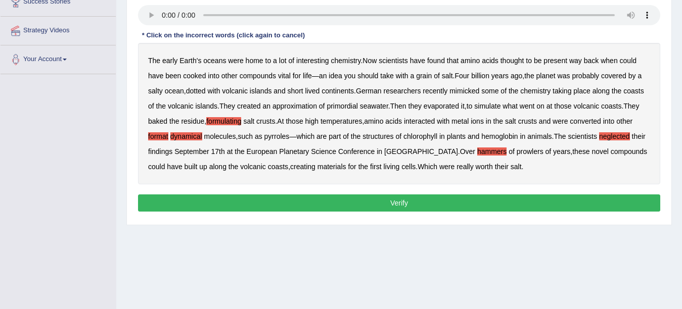
click at [517, 151] on b "prowlers" at bounding box center [530, 152] width 27 height 8
click at [344, 201] on button "Verify" at bounding box center [399, 203] width 522 height 17
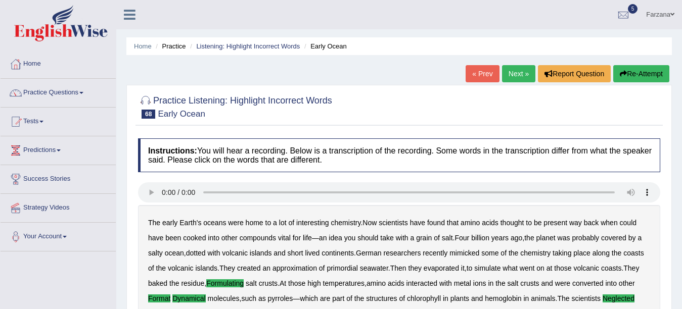
click at [515, 72] on link "Next »" at bounding box center [518, 73] width 33 height 17
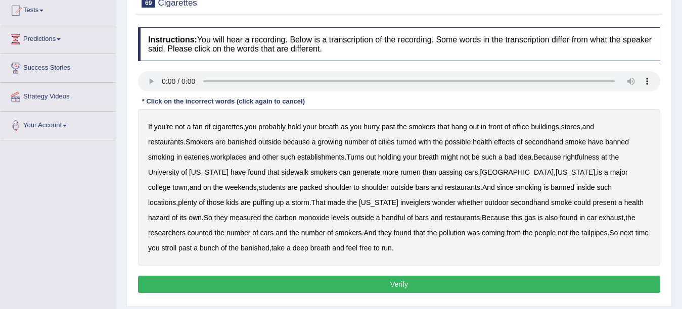
click at [396, 143] on b "turned" at bounding box center [406, 142] width 20 height 8
click at [563, 156] on b "rightfulness" at bounding box center [581, 157] width 36 height 8
click at [400, 171] on b "rumen" at bounding box center [410, 172] width 20 height 8
click at [400, 204] on b "inveiglers" at bounding box center [415, 203] width 30 height 8
click at [368, 282] on button "Verify" at bounding box center [399, 284] width 522 height 17
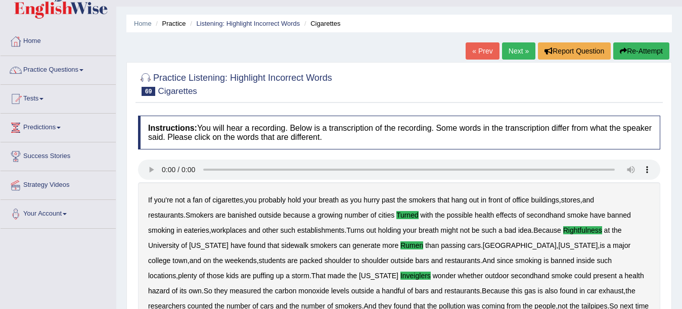
scroll to position [5, 0]
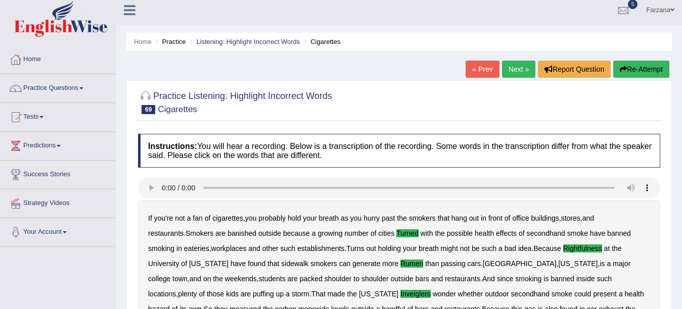
click at [516, 65] on link "Next »" at bounding box center [518, 69] width 33 height 17
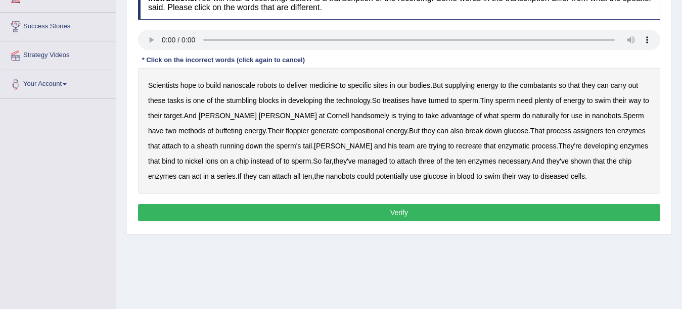
click at [532, 85] on b "combatants" at bounding box center [538, 85] width 36 height 8
click at [402, 103] on b "treatises" at bounding box center [396, 101] width 27 height 8
click at [351, 117] on b "handsomely" at bounding box center [370, 116] width 38 height 8
click at [215, 132] on b "buffeting" at bounding box center [228, 131] width 27 height 8
click at [286, 131] on b "floppier" at bounding box center [297, 131] width 23 height 8
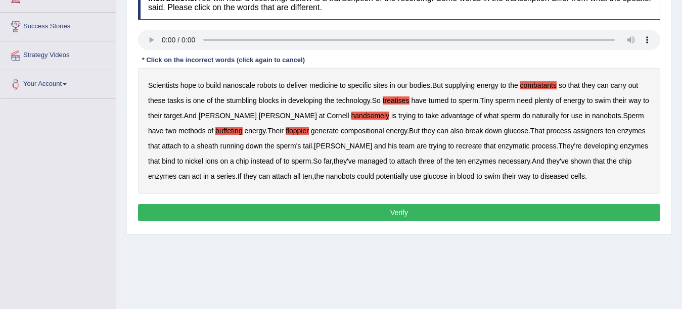
click at [573, 133] on b "assigners" at bounding box center [588, 131] width 30 height 8
click at [304, 206] on button "Verify" at bounding box center [399, 212] width 522 height 17
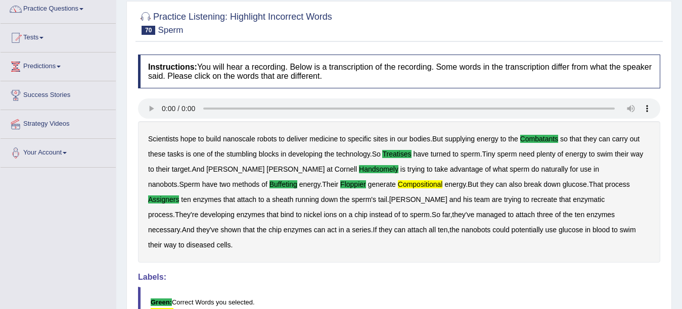
scroll to position [54, 0]
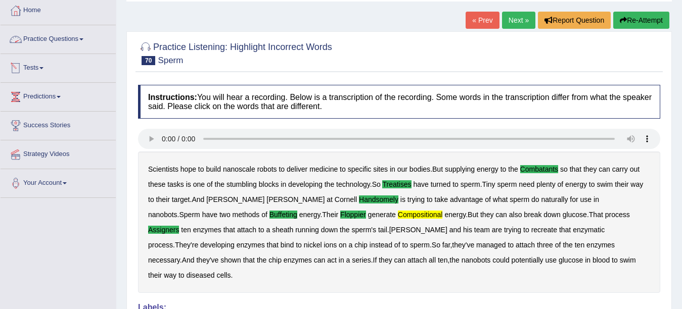
click at [57, 35] on link "Practice Questions" at bounding box center [58, 37] width 115 height 25
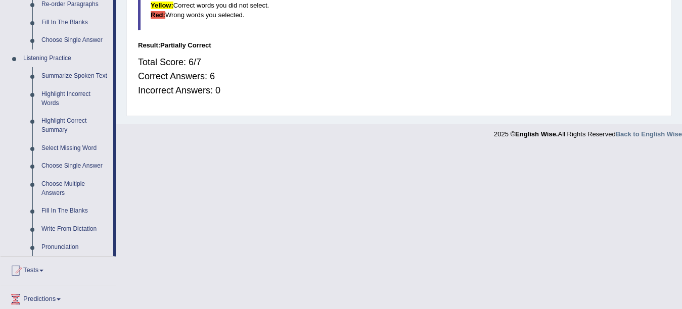
scroll to position [398, 0]
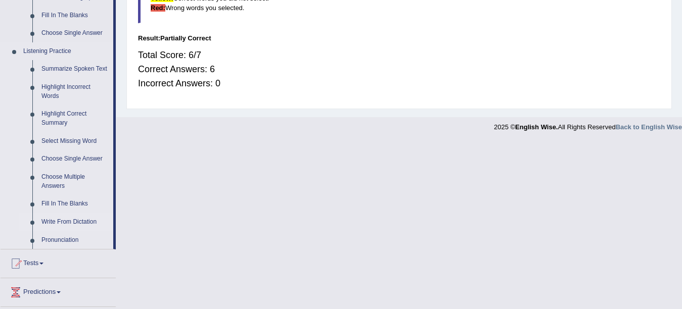
click at [76, 219] on link "Write From Dictation" at bounding box center [75, 222] width 76 height 18
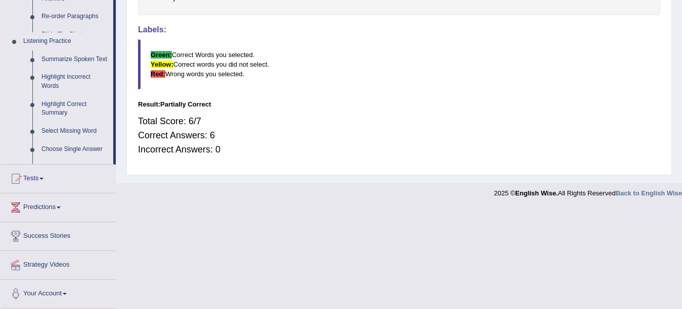
scroll to position [221, 0]
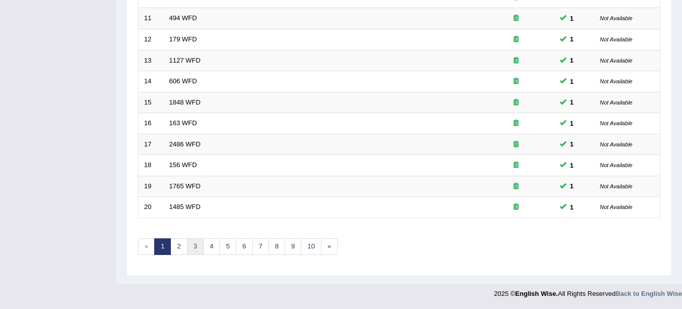
click at [197, 245] on link "3" at bounding box center [195, 247] width 17 height 17
click at [221, 245] on link "5" at bounding box center [227, 247] width 17 height 17
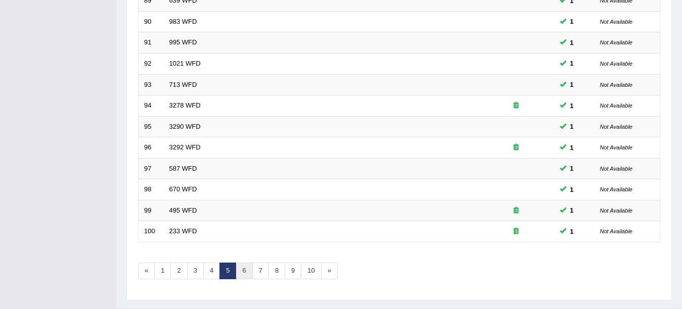
click at [250, 275] on link "6" at bounding box center [244, 271] width 17 height 17
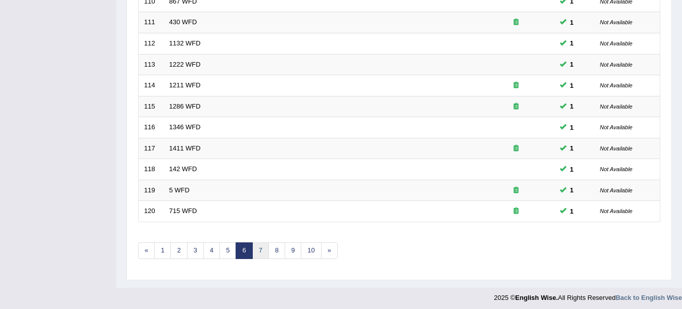
click at [262, 249] on link "7" at bounding box center [260, 251] width 17 height 17
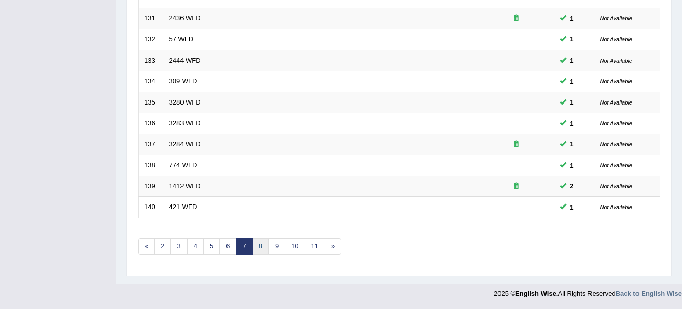
click at [261, 246] on link "8" at bounding box center [260, 247] width 17 height 17
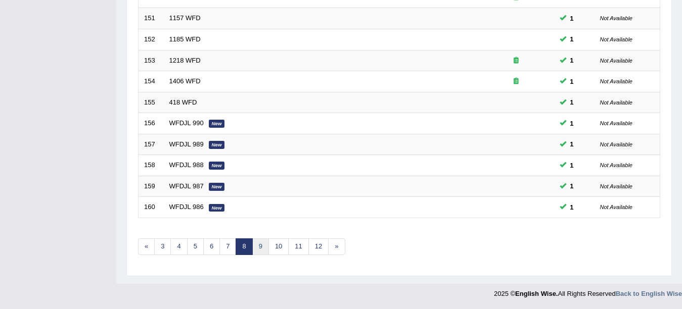
click at [256, 247] on link "9" at bounding box center [260, 247] width 17 height 17
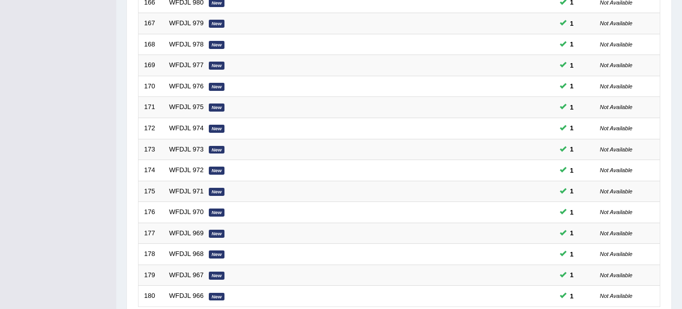
scroll to position [360, 0]
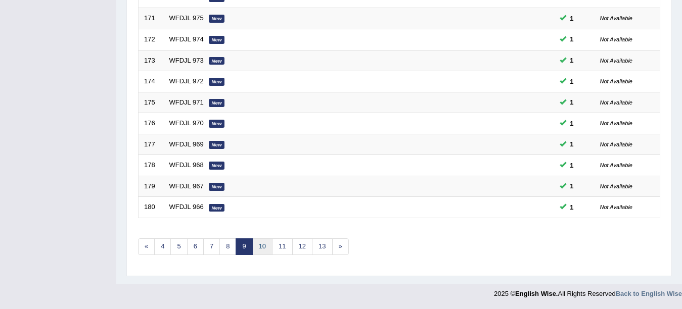
click at [262, 253] on link "10" at bounding box center [262, 247] width 20 height 17
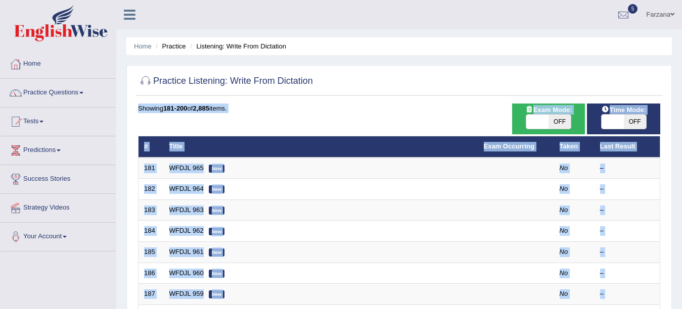
click at [344, 80] on div at bounding box center [399, 81] width 522 height 21
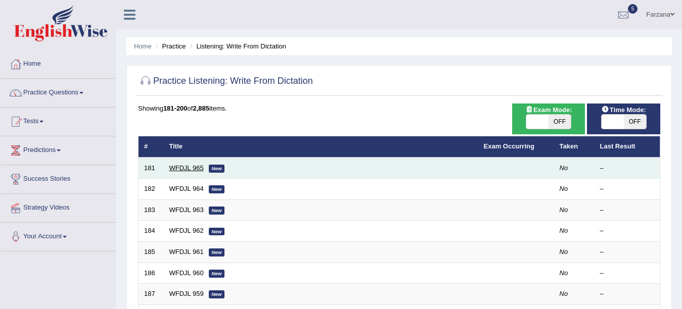
click at [183, 169] on link "WFDJL 965" at bounding box center [186, 168] width 34 height 8
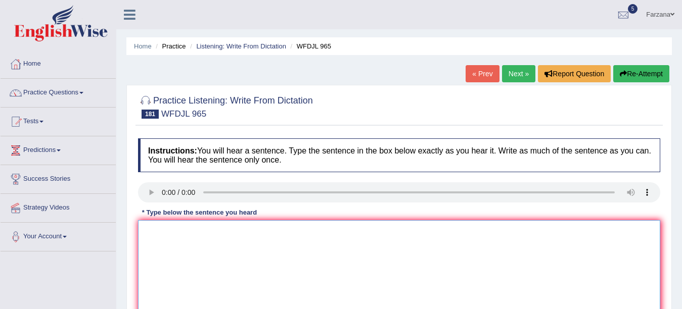
click at [193, 232] on textarea at bounding box center [399, 269] width 522 height 98
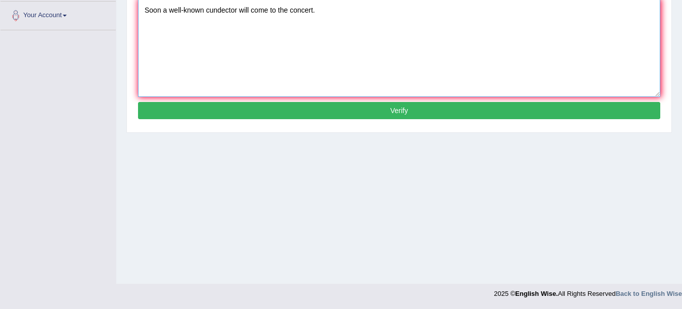
type textarea "Soon a well-known cundector will come to the concert."
click at [428, 108] on button "Verify" at bounding box center [399, 110] width 522 height 17
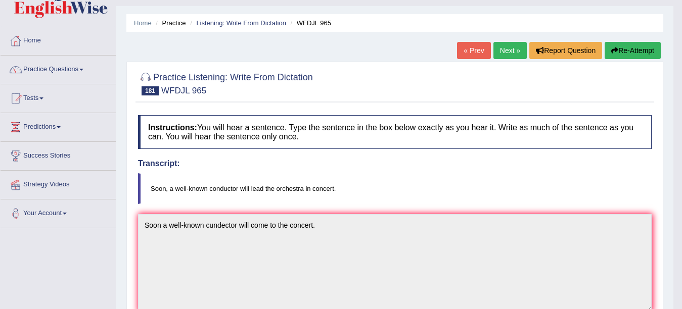
scroll to position [21, 0]
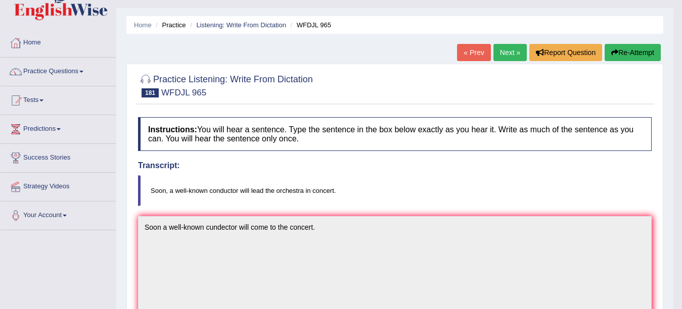
click at [498, 48] on link "Next »" at bounding box center [510, 52] width 33 height 17
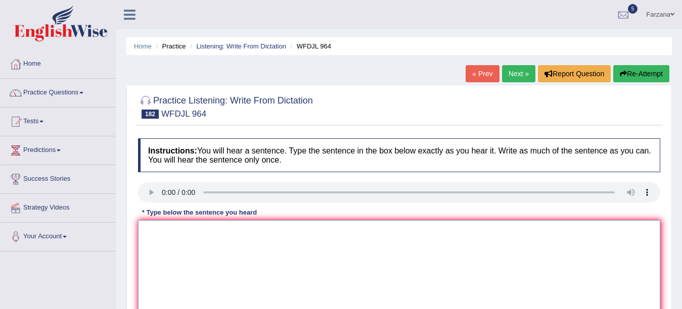
click at [202, 249] on textarea at bounding box center [399, 269] width 522 height 98
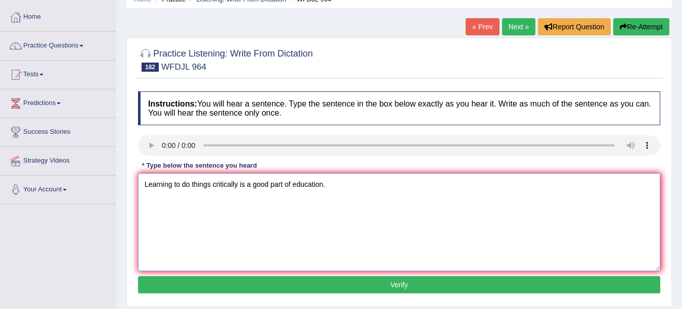
scroll to position [95, 0]
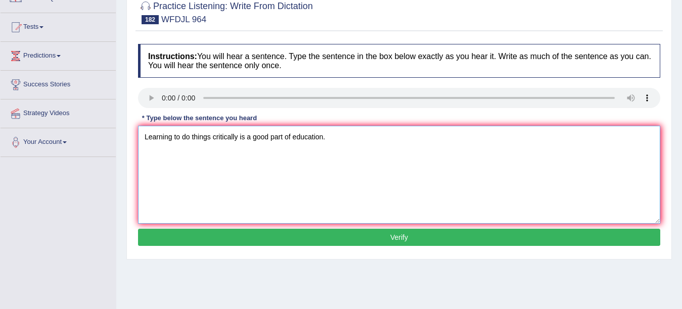
type textarea "Learning to do things critically is a good part of education."
click at [471, 238] on button "Verify" at bounding box center [399, 237] width 522 height 17
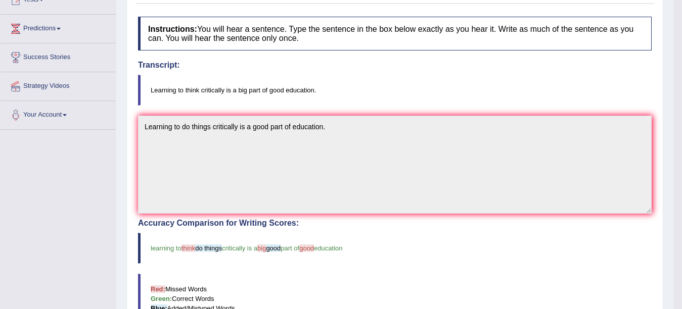
scroll to position [46, 0]
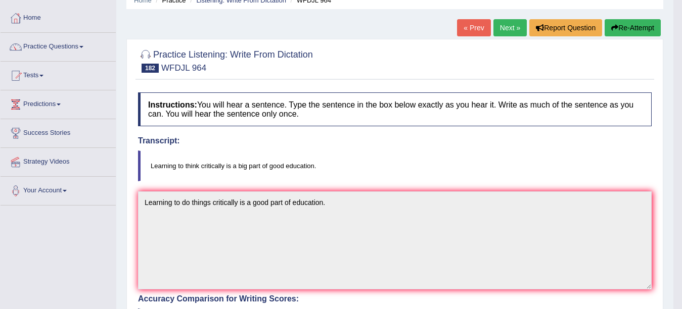
click at [513, 28] on link "Next »" at bounding box center [510, 27] width 33 height 17
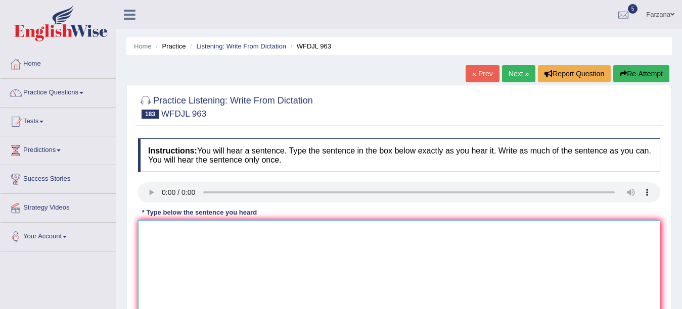
click at [186, 242] on textarea at bounding box center [399, 269] width 522 height 98
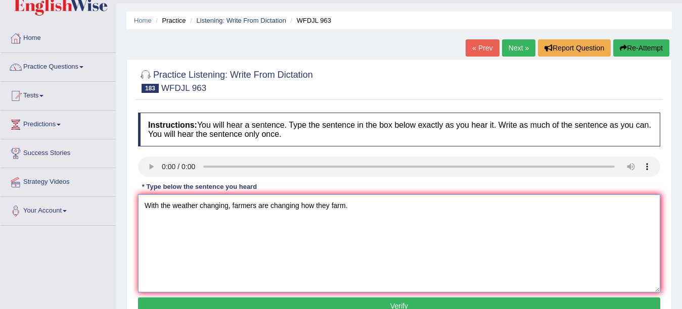
scroll to position [63, 0]
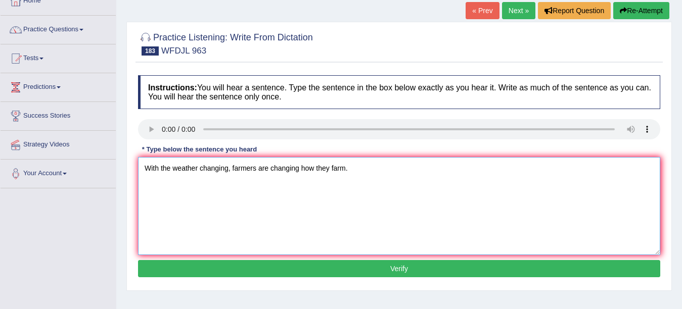
type textarea "With the weather changing, farmers are changing how they farm."
click at [257, 271] on button "Verify" at bounding box center [399, 268] width 522 height 17
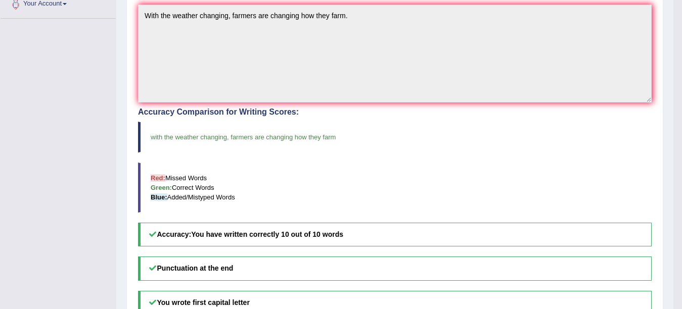
scroll to position [0, 0]
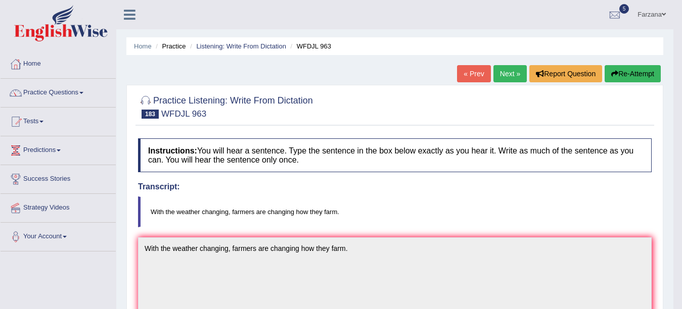
click at [500, 68] on link "Next »" at bounding box center [510, 73] width 33 height 17
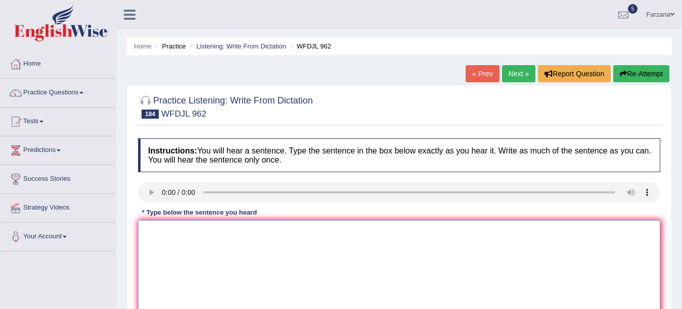
click at [193, 241] on textarea at bounding box center [399, 269] width 522 height 98
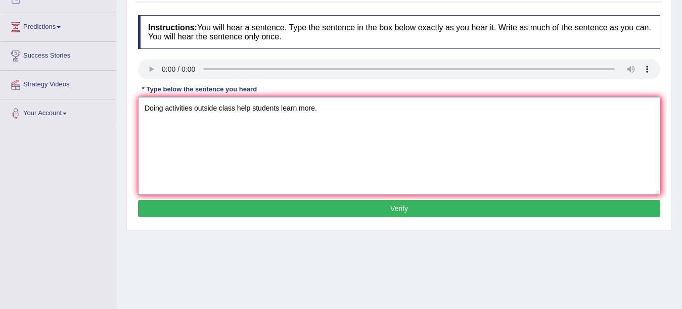
type textarea "Doing activities outside class help students learn more."
click at [530, 208] on button "Verify" at bounding box center [399, 208] width 522 height 17
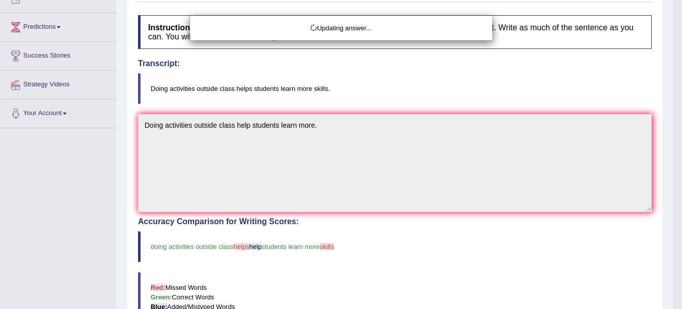
drag, startPoint x: 690, startPoint y: 114, endPoint x: 690, endPoint y: 170, distance: 55.6
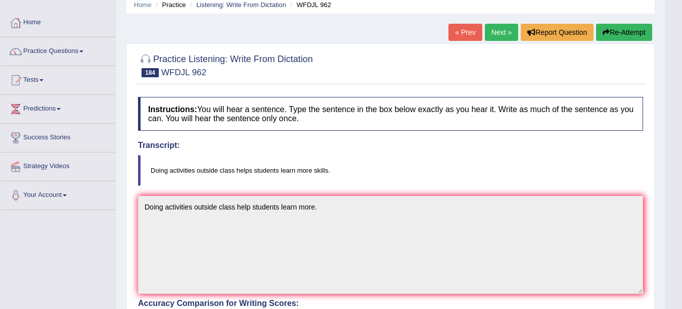
scroll to position [0, 0]
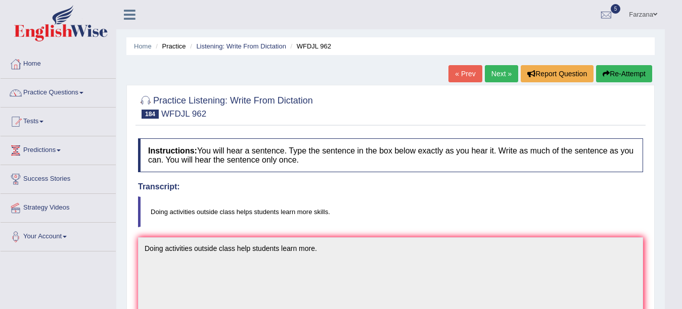
click at [501, 74] on link "Next »" at bounding box center [501, 73] width 33 height 17
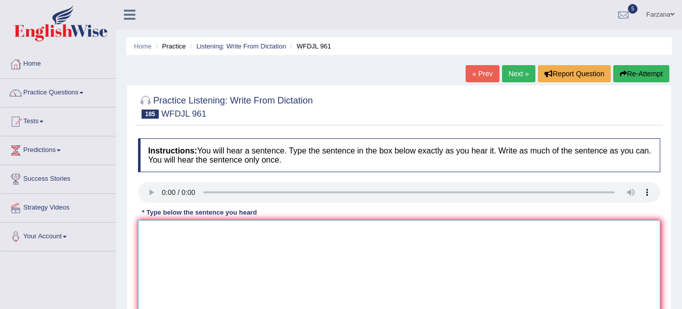
click at [207, 261] on textarea at bounding box center [399, 269] width 522 height 98
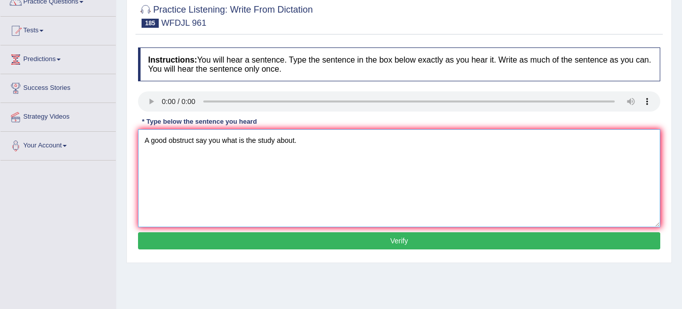
scroll to position [93, 0]
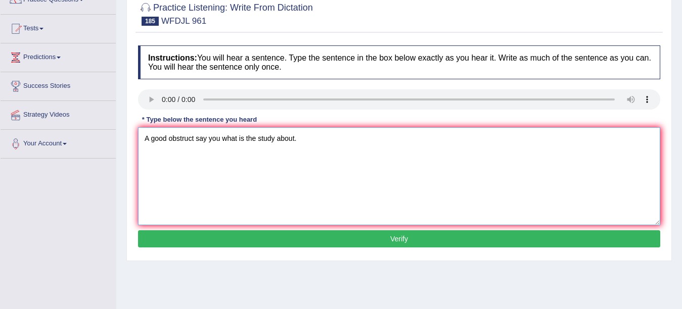
type textarea "A good obstruct say you what is the study about."
click at [350, 239] on button "Verify" at bounding box center [399, 239] width 522 height 17
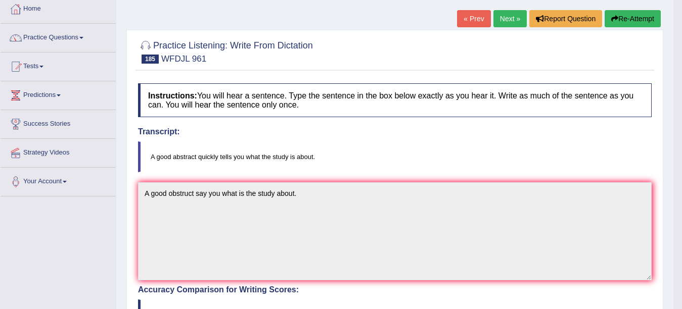
scroll to position [12, 0]
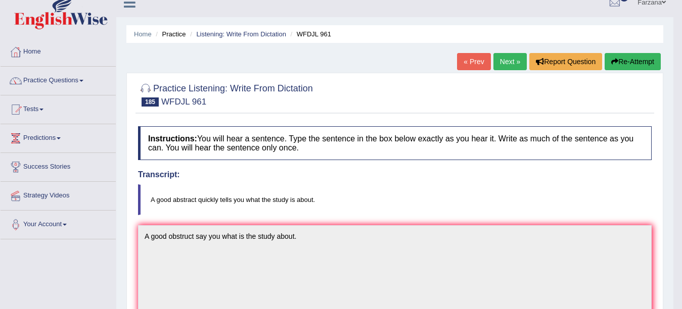
click at [509, 59] on link "Next »" at bounding box center [510, 61] width 33 height 17
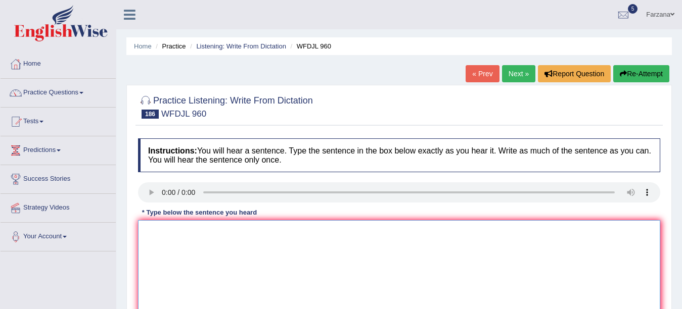
click at [212, 271] on textarea at bounding box center [399, 269] width 522 height 98
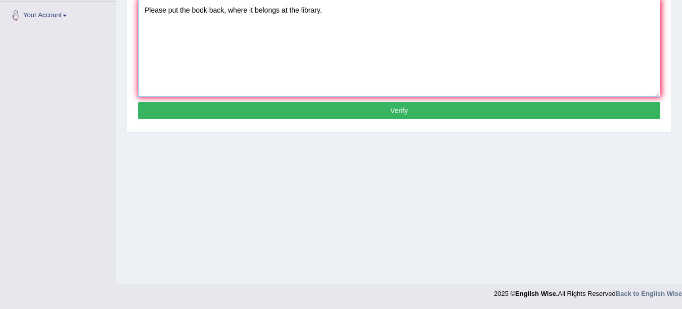
type textarea "Please put the book back, where it belongs at the library."
click at [396, 109] on button "Verify" at bounding box center [399, 110] width 522 height 17
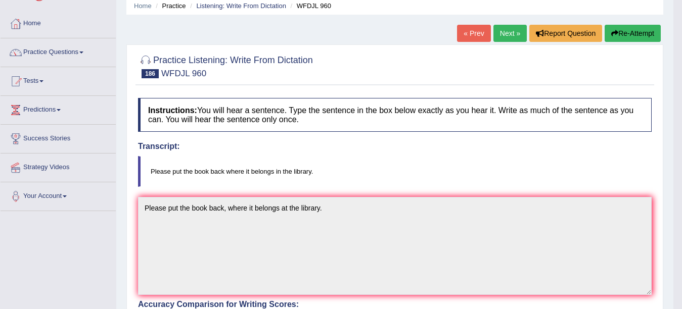
scroll to position [22, 0]
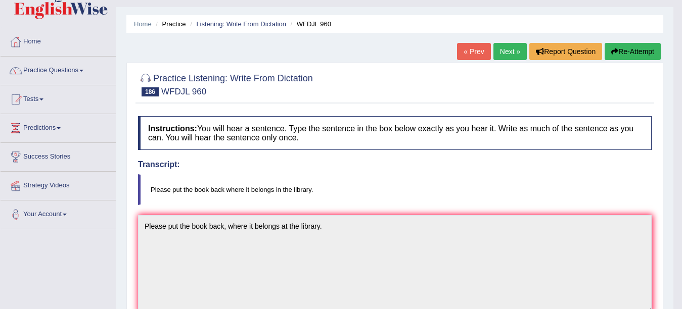
click at [503, 50] on link "Next »" at bounding box center [510, 51] width 33 height 17
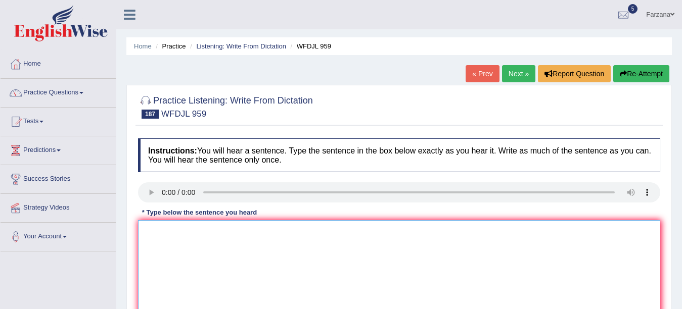
click at [262, 282] on textarea at bounding box center [399, 269] width 522 height 98
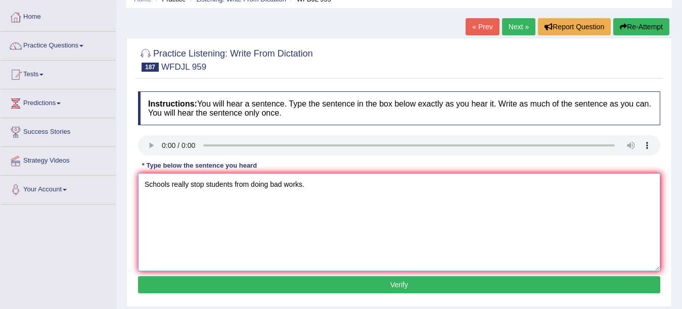
scroll to position [79, 0]
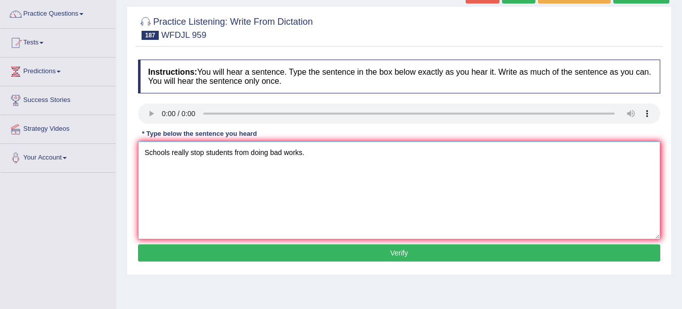
type textarea "Schools really stop students from doing bad works."
click at [451, 254] on button "Verify" at bounding box center [399, 253] width 522 height 17
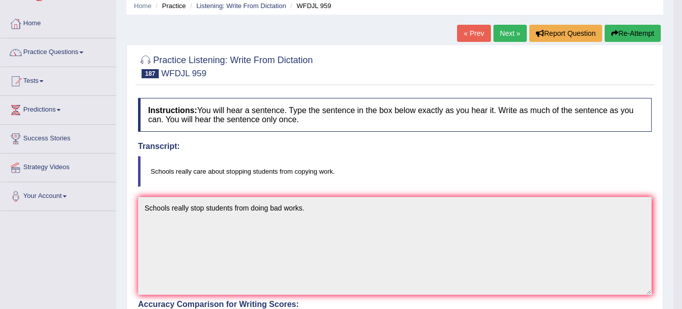
scroll to position [34, 0]
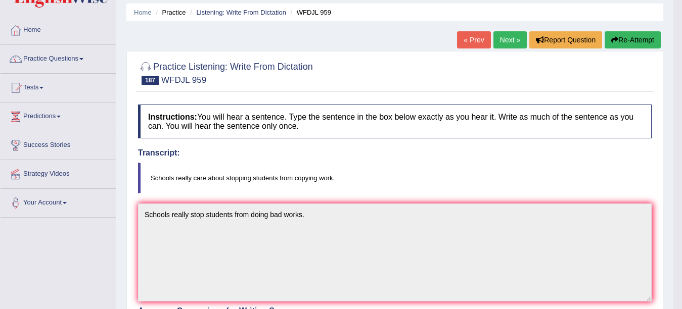
click at [504, 36] on link "Next »" at bounding box center [510, 39] width 33 height 17
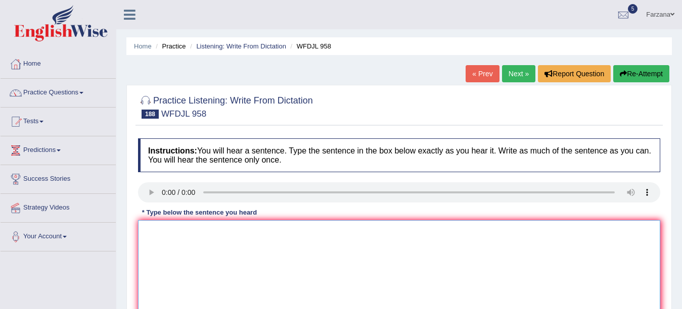
click at [197, 240] on textarea at bounding box center [399, 269] width 522 height 98
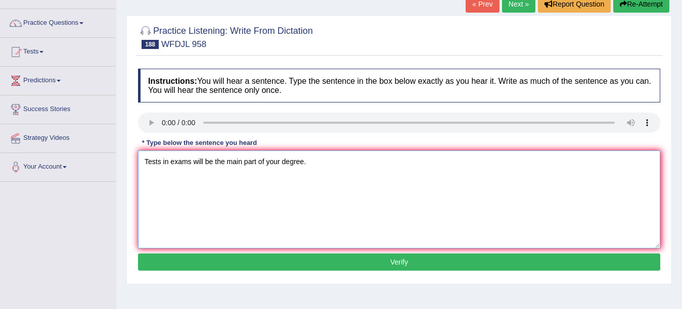
type textarea "Tests in exams will be the main part of your degree."
click at [397, 267] on button "Verify" at bounding box center [399, 262] width 522 height 17
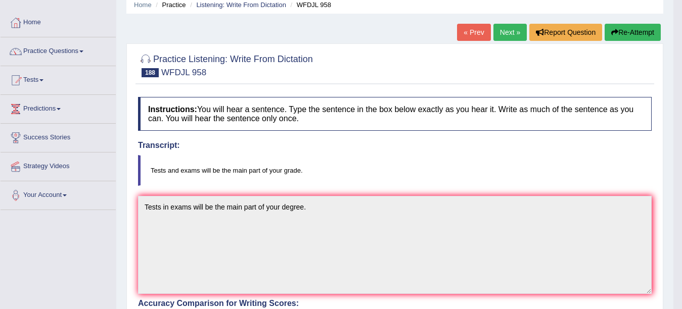
scroll to position [18, 0]
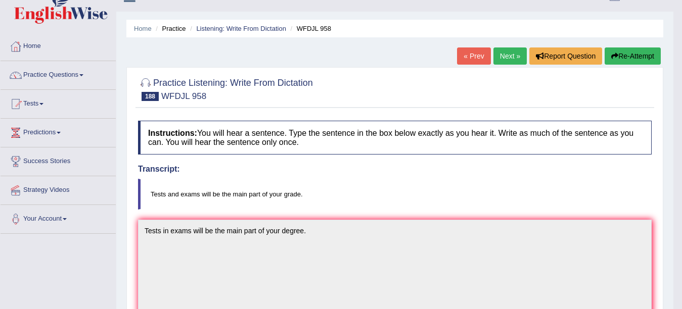
click at [500, 55] on link "Next »" at bounding box center [510, 56] width 33 height 17
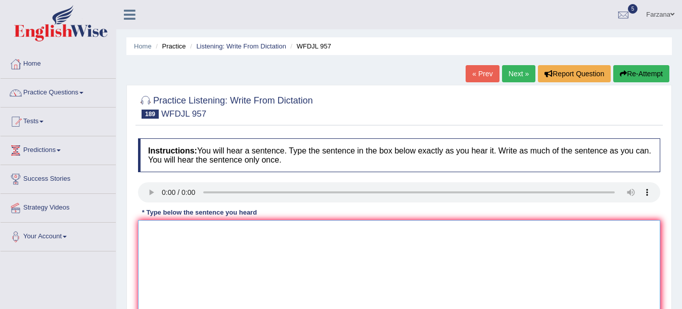
click at [202, 242] on textarea at bounding box center [399, 269] width 522 height 98
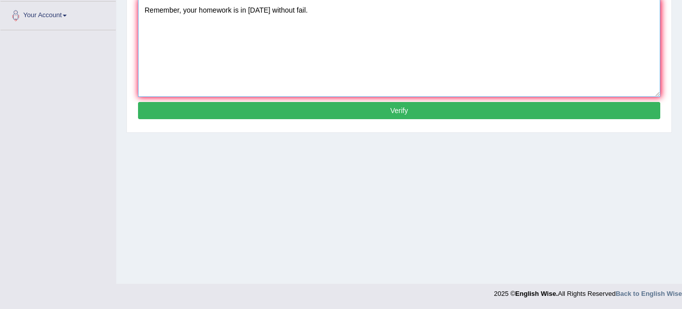
type textarea "Remember, your homework is in [DATE] without fail."
click at [413, 116] on button "Verify" at bounding box center [399, 110] width 522 height 17
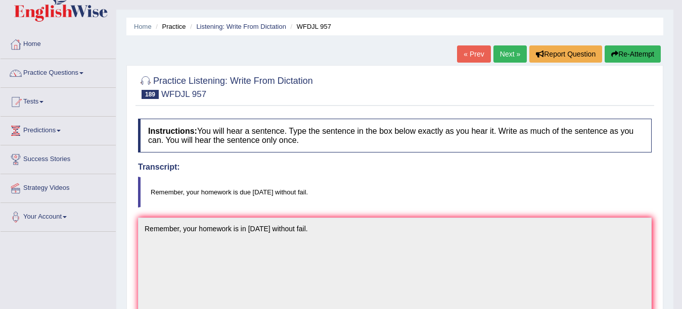
scroll to position [19, 0]
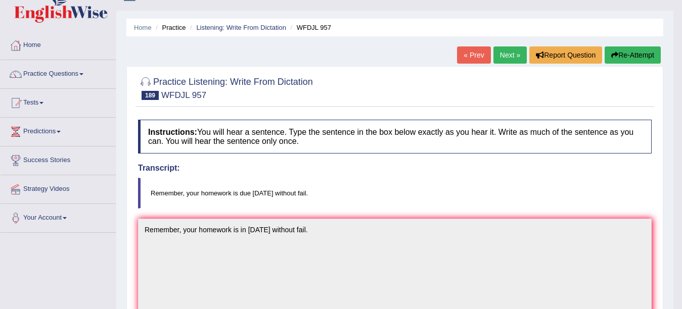
click at [510, 54] on link "Next »" at bounding box center [510, 55] width 33 height 17
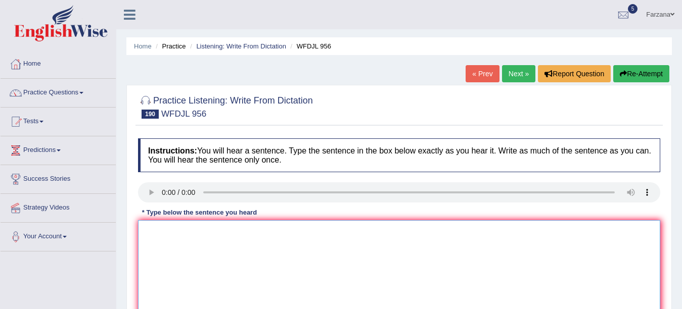
click at [184, 242] on textarea at bounding box center [399, 269] width 522 height 98
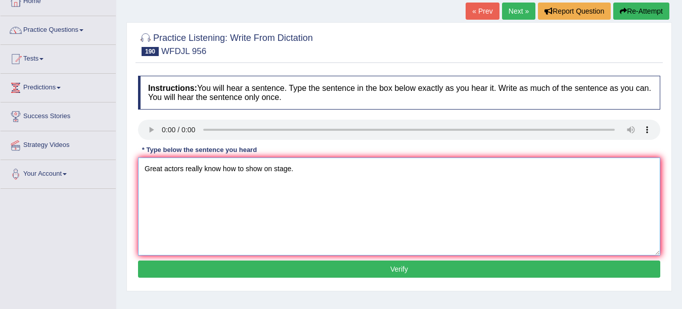
scroll to position [78, 0]
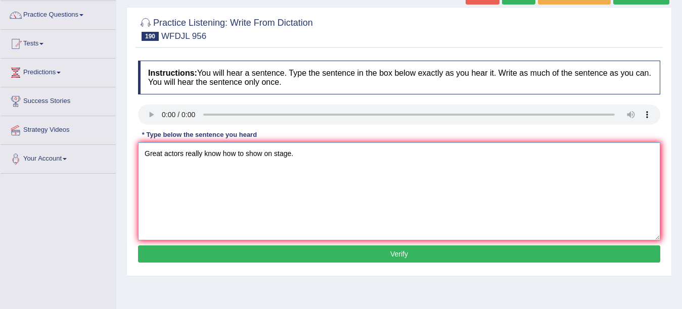
type textarea "Great actors really know how to show on stage."
click at [323, 249] on button "Verify" at bounding box center [399, 254] width 522 height 17
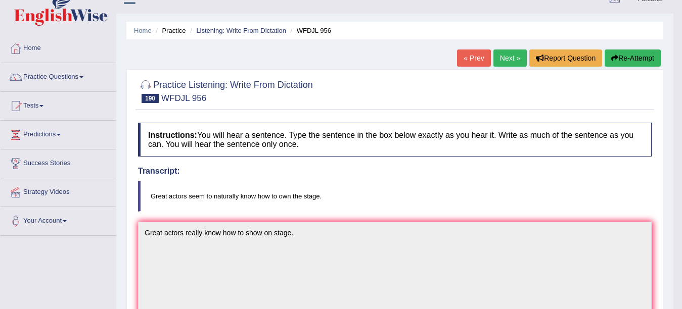
scroll to position [0, 0]
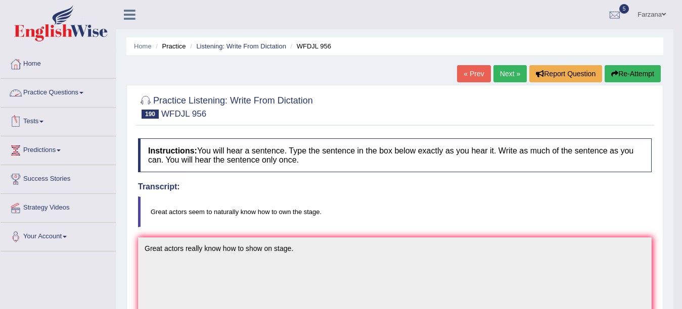
click at [76, 88] on link "Practice Questions" at bounding box center [58, 91] width 115 height 25
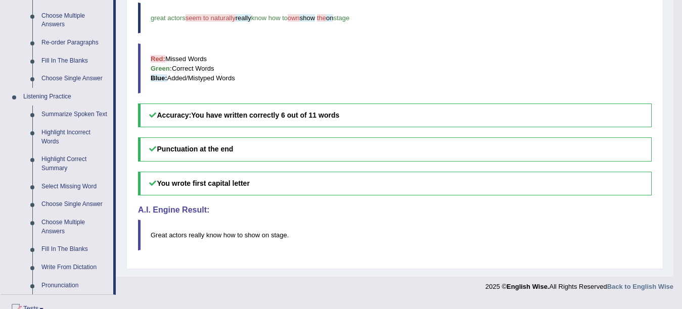
scroll to position [376, 0]
